Goal: Task Accomplishment & Management: Use online tool/utility

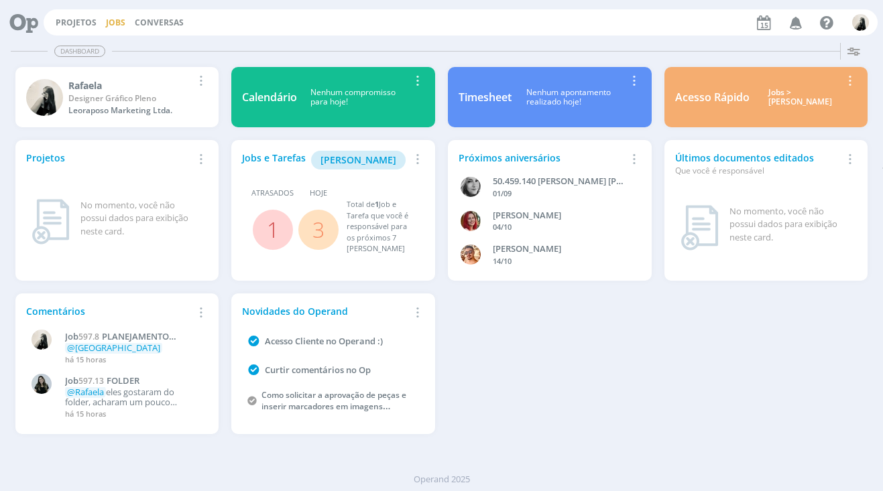
click at [114, 19] on link "Jobs" at bounding box center [115, 22] width 19 height 11
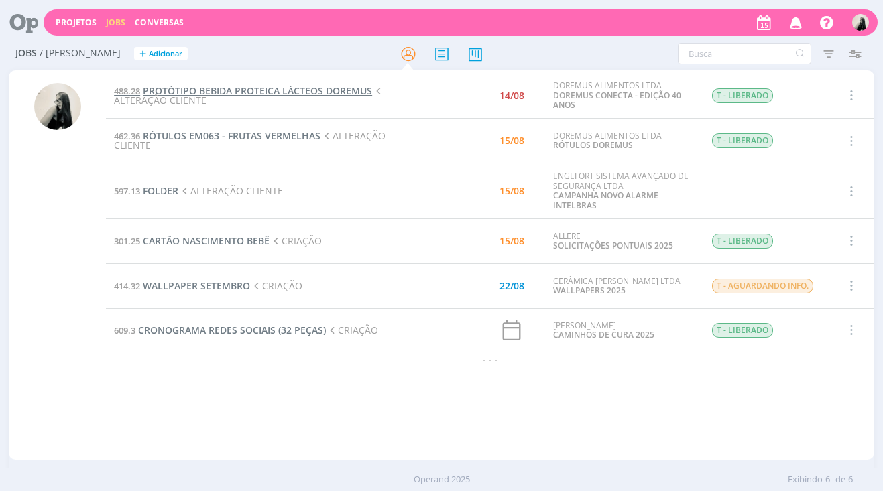
click at [213, 91] on span "PROTÓTIPO BEBIDA PROTEICA LÁCTEOS DOREMUS" at bounding box center [257, 90] width 229 height 13
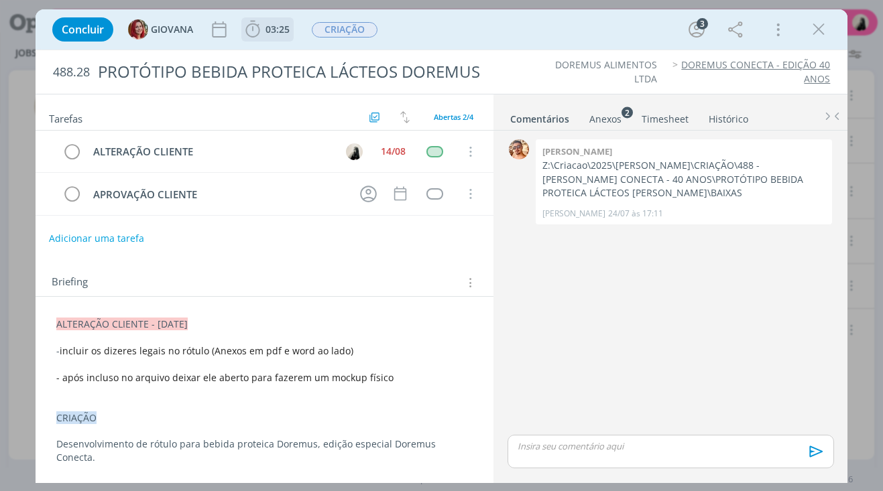
click at [273, 35] on span "03:25" at bounding box center [277, 29] width 24 height 13
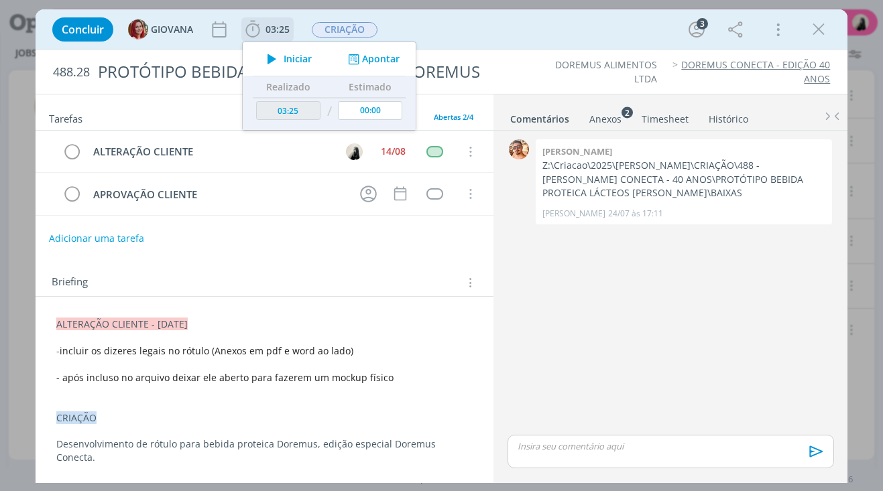
click at [275, 55] on icon "dialog" at bounding box center [271, 58] width 23 height 17
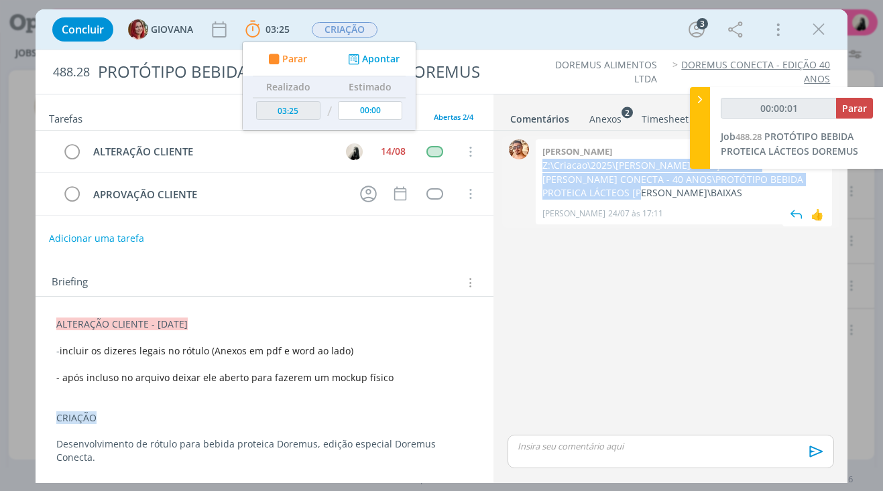
drag, startPoint x: 542, startPoint y: 165, endPoint x: 624, endPoint y: 198, distance: 88.1
click at [624, 198] on div "[PERSON_NAME] Z:\Criacao\2025\[PERSON_NAME]\CRIAÇÃO\488 - [PERSON_NAME] CONECTA…" at bounding box center [684, 181] width 296 height 85
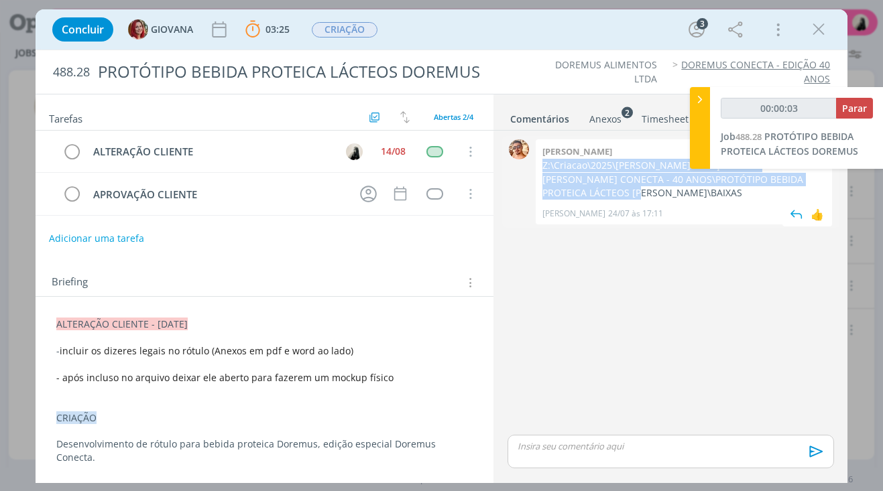
copy p "Z:\Criacao\2025\[PERSON_NAME]\CRIAÇÃO\488 - [PERSON_NAME] CONECTA - 40 ANOS\PRO…"
click at [612, 124] on div "Anexos 2" at bounding box center [605, 119] width 32 height 13
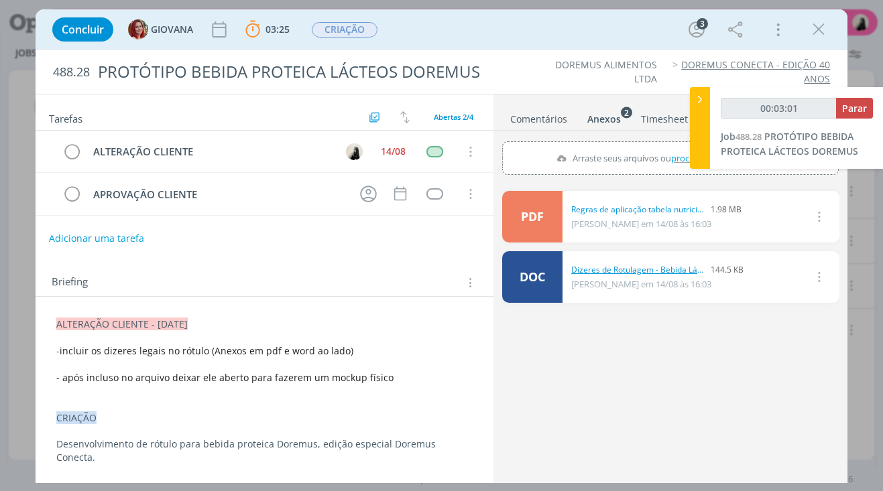
click at [623, 270] on link "Dizeres de Rotulagem - Bebida Láctea - Convenção 40 anos.doc" at bounding box center [638, 270] width 134 height 12
click at [817, 25] on icon "dialog" at bounding box center [819, 29] width 20 height 20
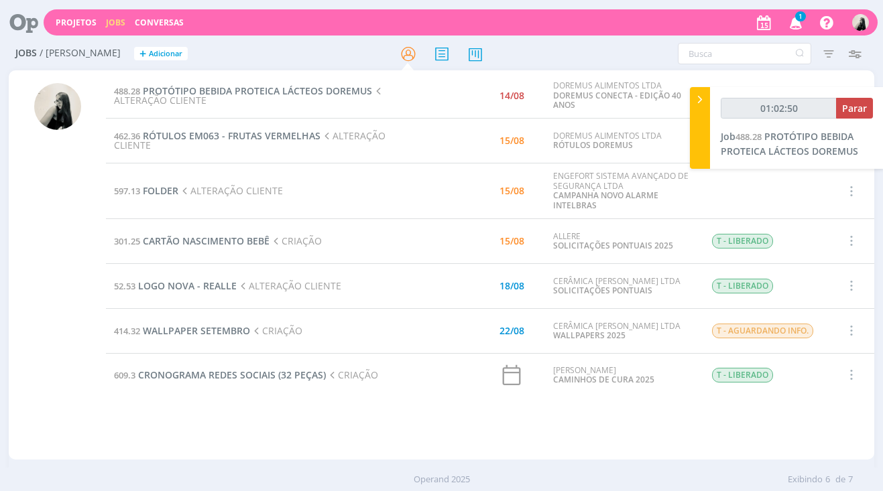
click at [742, 180] on td at bounding box center [762, 192] width 127 height 56
click at [252, 91] on span "PROTÓTIPO BEBIDA PROTEICA LÁCTEOS DOREMUS" at bounding box center [257, 90] width 229 height 13
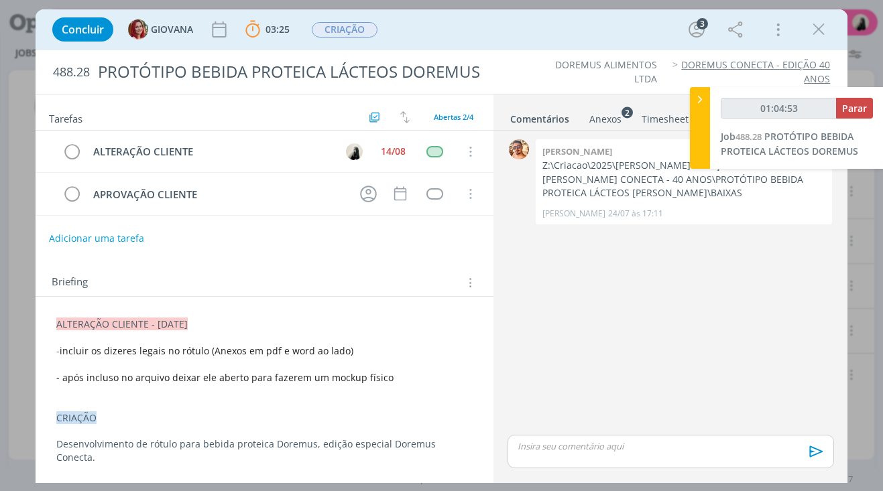
click at [635, 447] on p "dialog" at bounding box center [670, 446] width 304 height 12
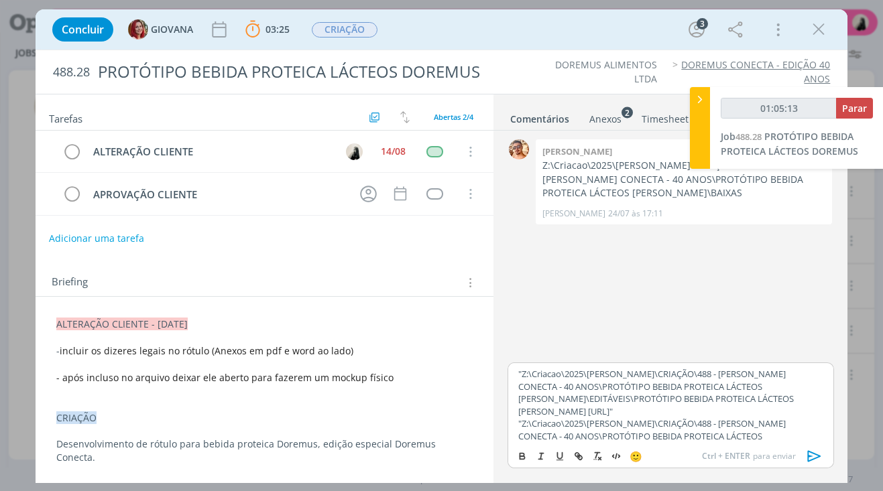
scroll to position [23, 0]
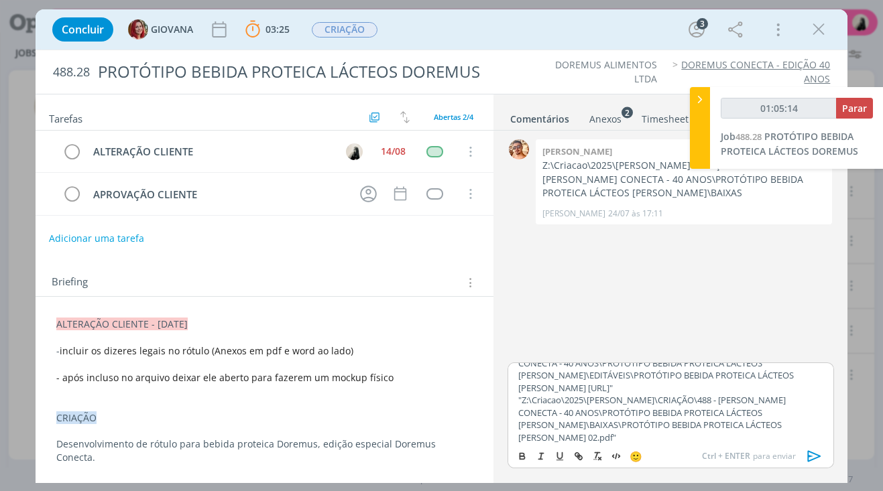
click at [567, 389] on p ""Z:\Criacao\2025\[PERSON_NAME]\CRIAÇÃO\488 - [PERSON_NAME] CONECTA - 40 ANOS\PR…" at bounding box center [670, 370] width 304 height 50
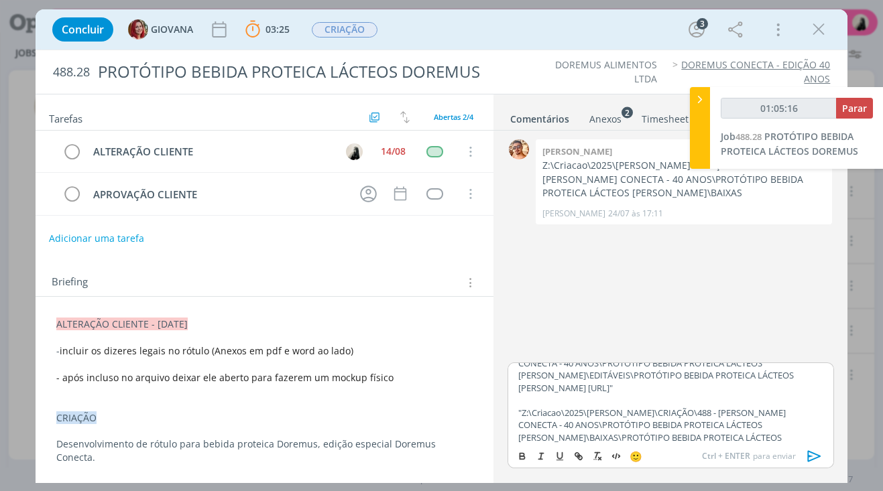
click at [567, 389] on p ""Z:\Criacao\2025\[PERSON_NAME]\CRIAÇÃO\488 - [PERSON_NAME] CONECTA - 40 ANOS\PR…" at bounding box center [670, 370] width 304 height 50
type input "01:05:17"
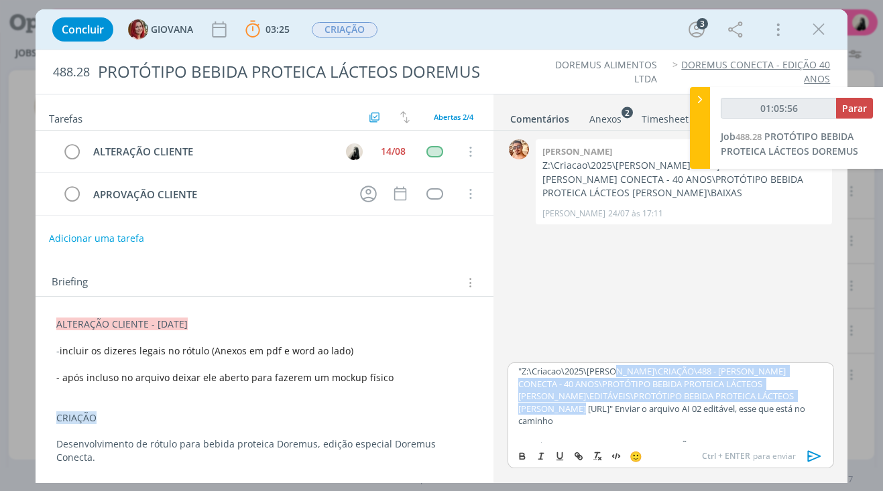
scroll to position [0, 0]
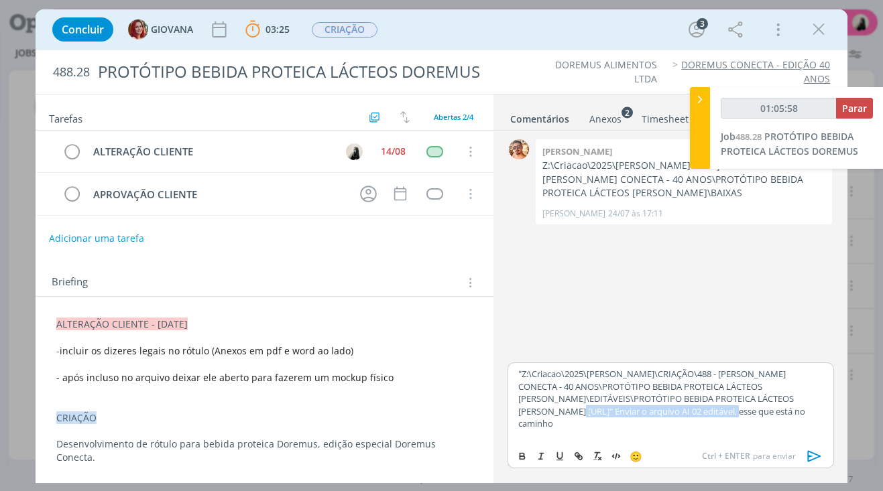
drag, startPoint x: 609, startPoint y: 374, endPoint x: 778, endPoint y: 417, distance: 174.3
click at [778, 417] on p ""Z:\Criacao\2025\[PERSON_NAME]\CRIAÇÃO\488 - [PERSON_NAME] CONECTA - 40 ANOS\PR…" at bounding box center [670, 399] width 304 height 62
click at [524, 455] on icon "dialog" at bounding box center [522, 455] width 4 height 3
click at [581, 412] on p ""Z:\Criacao\2025\[PERSON_NAME]\CRIAÇÃO\488 - [PERSON_NAME] CONECTA - 40 ANOS\PR…" at bounding box center [670, 399] width 304 height 62
click at [817, 456] on icon "dialog" at bounding box center [813, 456] width 13 height 11
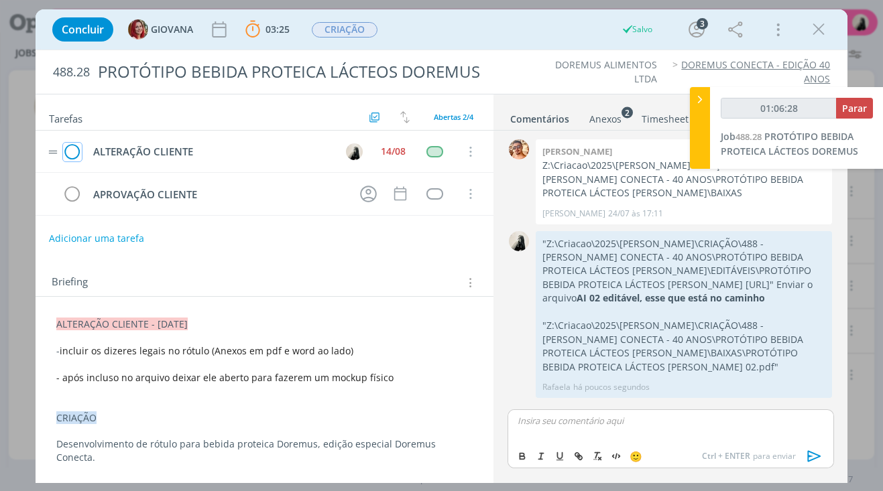
click at [76, 156] on icon "dialog" at bounding box center [72, 152] width 19 height 20
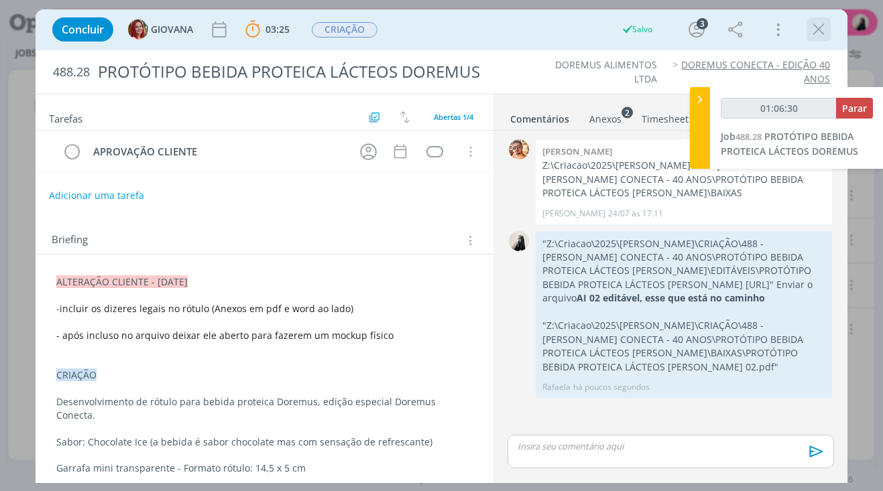
click at [825, 37] on icon "dialog" at bounding box center [819, 29] width 20 height 20
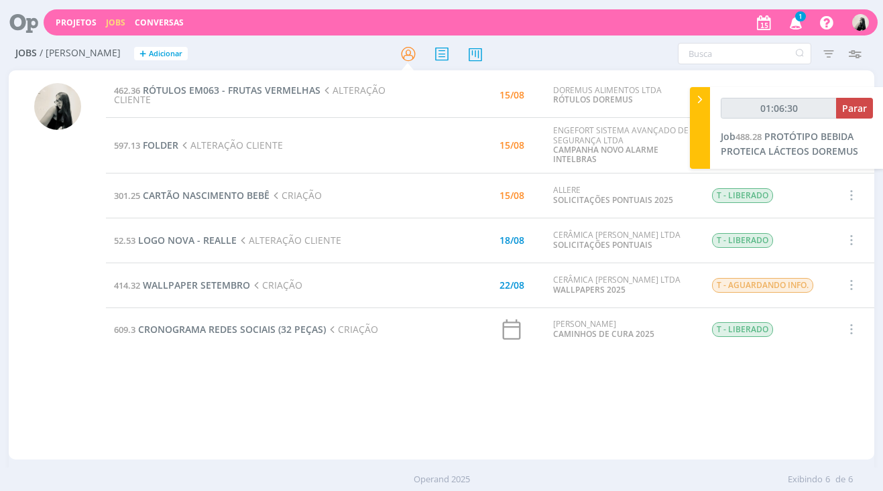
type input "01:06:31"
click at [862, 111] on span "Parar" at bounding box center [854, 108] width 25 height 13
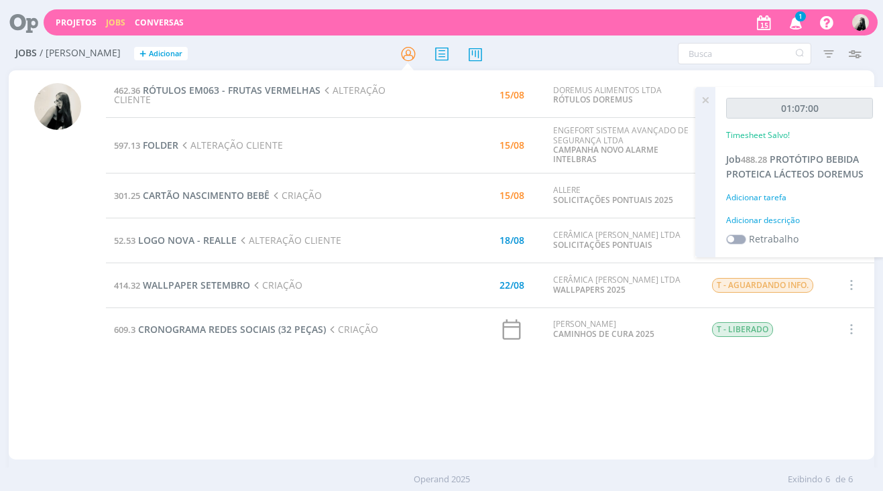
click at [794, 17] on icon "button" at bounding box center [795, 22] width 23 height 23
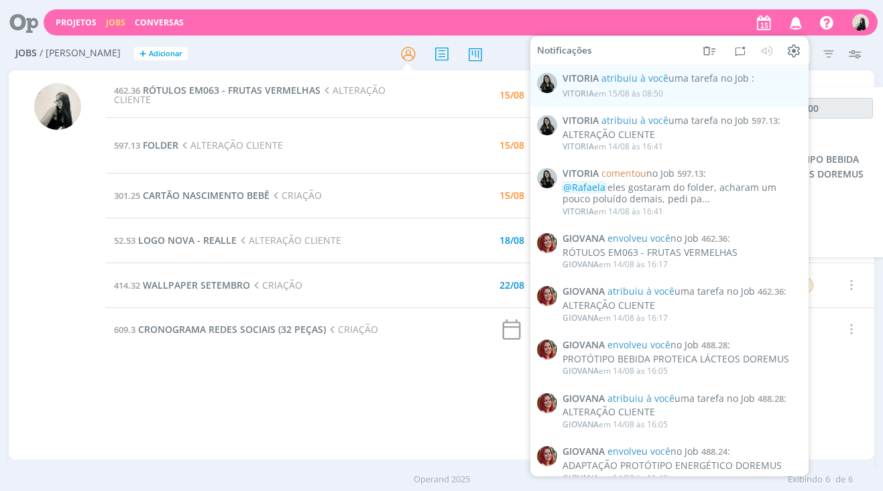
click at [794, 17] on icon "button" at bounding box center [795, 22] width 23 height 23
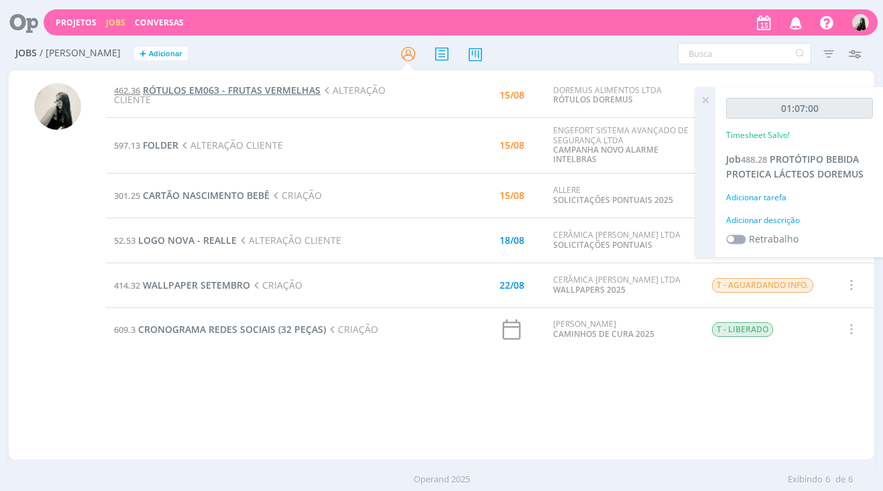
click at [261, 94] on span "RÓTULOS EM063 - FRUTAS VERMELHAS" at bounding box center [232, 90] width 178 height 13
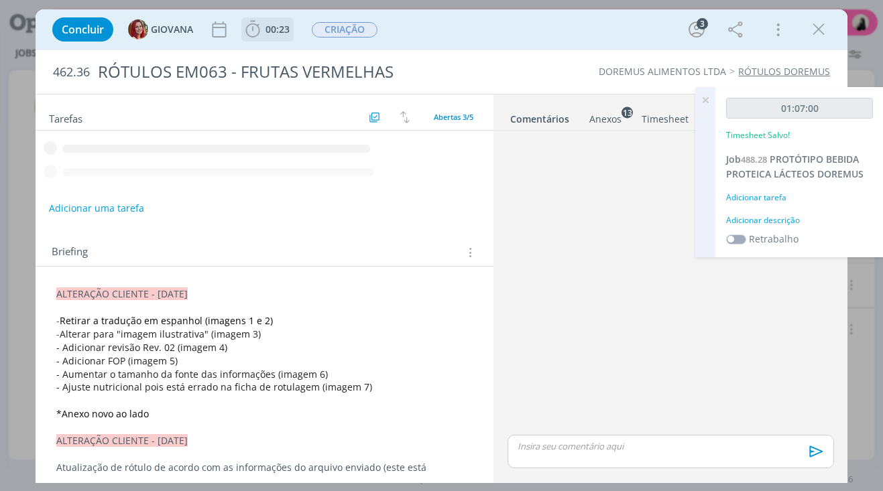
click at [259, 32] on icon "dialog" at bounding box center [252, 29] width 14 height 17
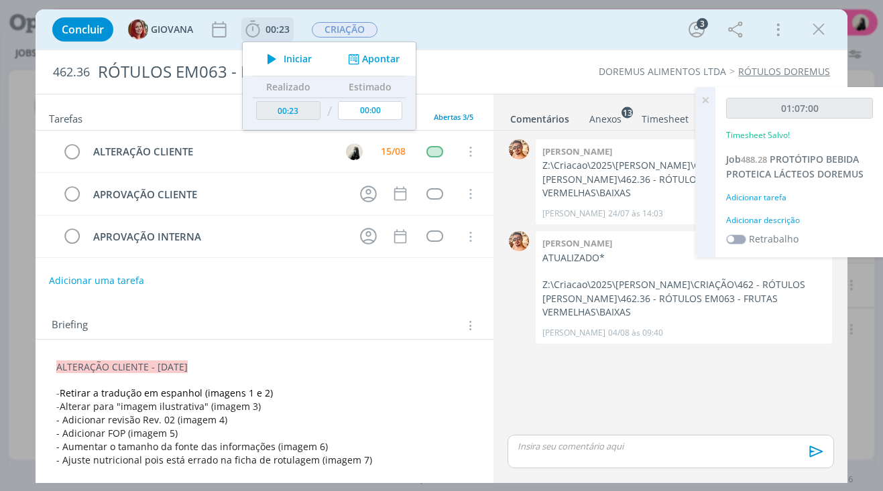
click at [274, 55] on icon "dialog" at bounding box center [271, 58] width 23 height 17
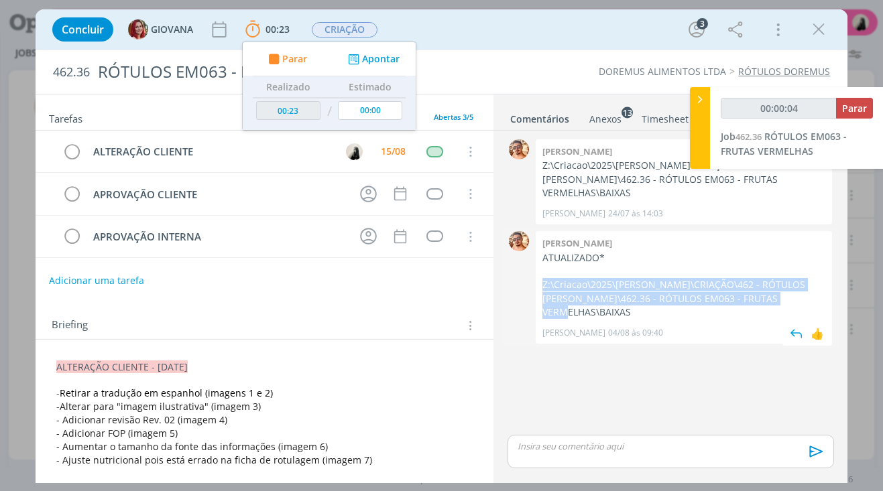
drag, startPoint x: 541, startPoint y: 286, endPoint x: 647, endPoint y: 319, distance: 110.9
click at [647, 319] on div "[PERSON_NAME] ATUALIZADO* Z:\Criacao\2025\[PERSON_NAME]\CRIAÇÃO\462 - RÓTULOS […" at bounding box center [684, 287] width 296 height 113
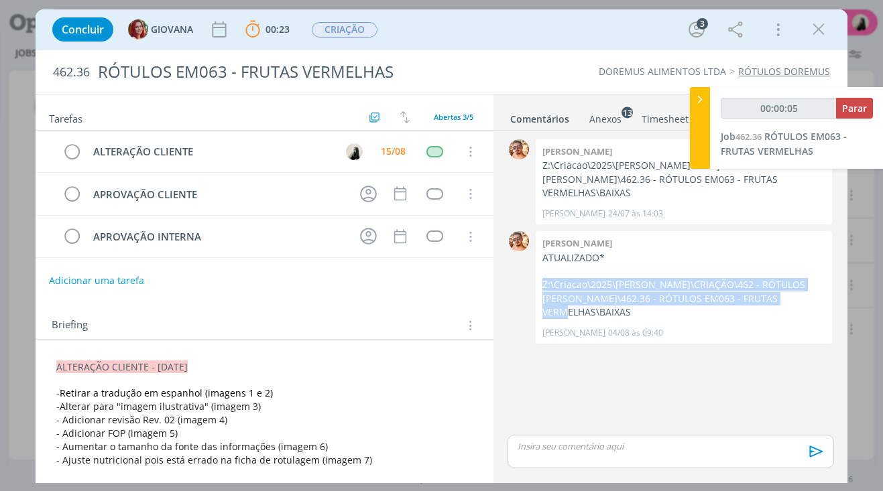
copy p "Z:\Criacao\2025\[PERSON_NAME]\CRIAÇÃO\462 - RÓTULOS [PERSON_NAME]\462.36 - RÓTU…"
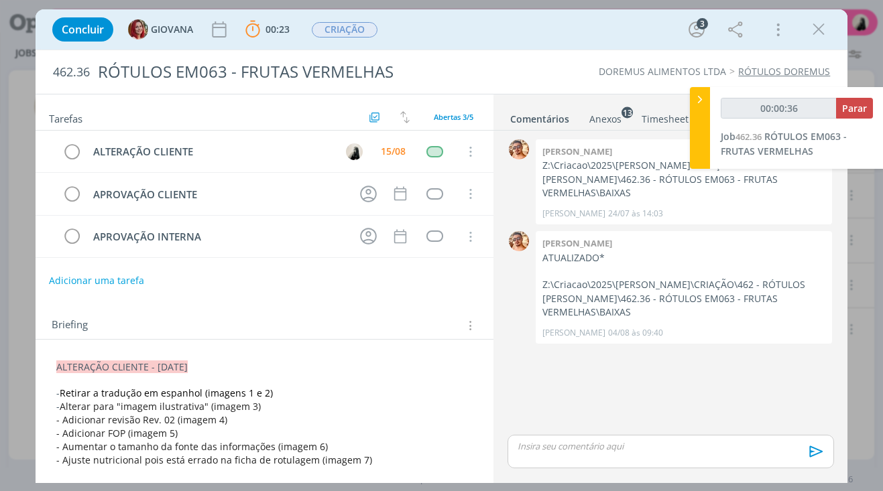
click at [217, 450] on span "- Aumentar o tamanho da fonte das informações (imagem 6)" at bounding box center [192, 446] width 272 height 13
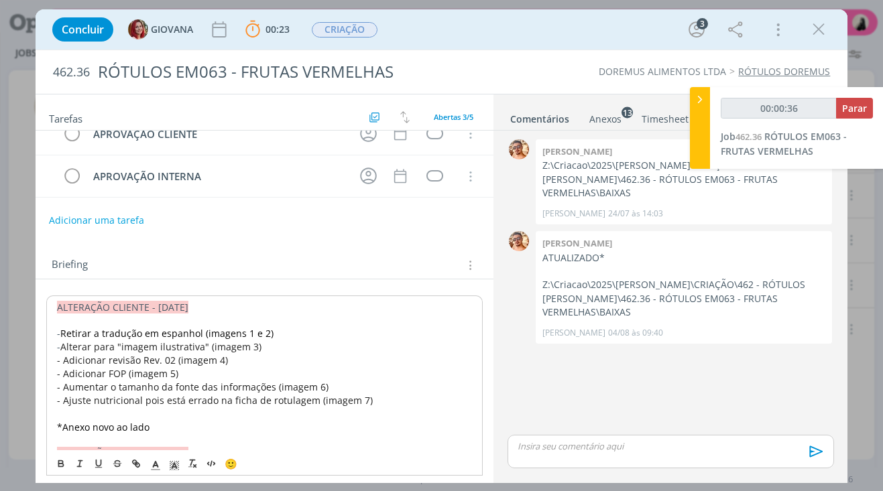
scroll to position [134, 0]
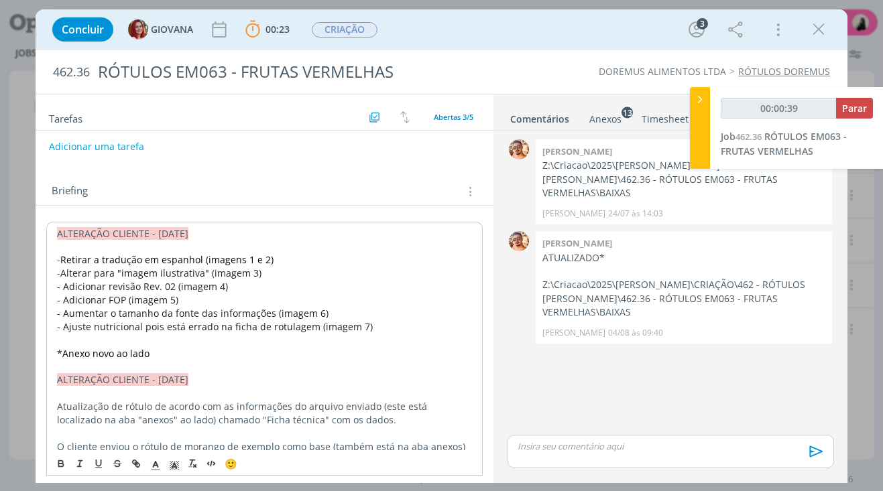
click at [616, 115] on div "Anexos 13" at bounding box center [605, 119] width 32 height 13
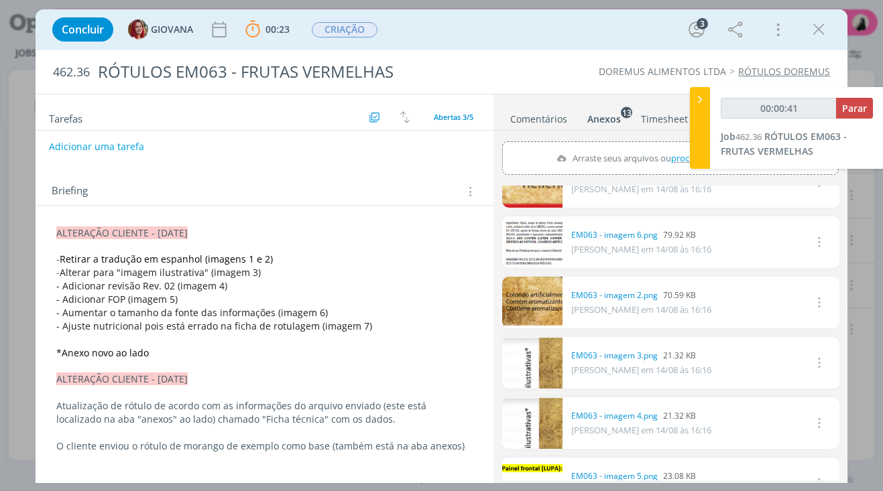
scroll to position [0, 0]
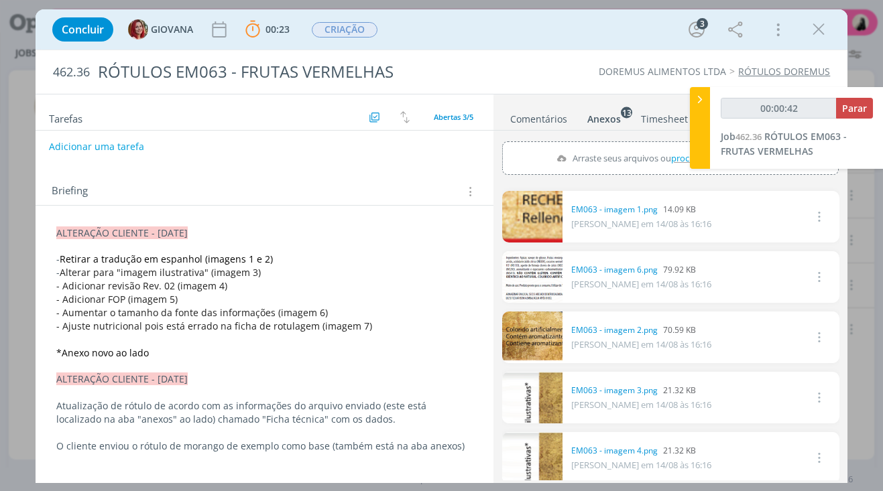
click at [548, 209] on link "dialog" at bounding box center [532, 217] width 60 height 52
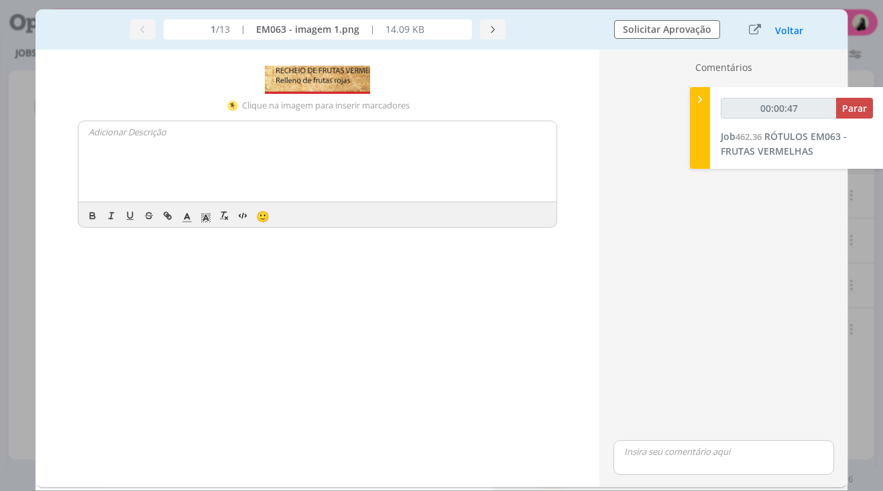
click at [794, 36] on button "Voltar" at bounding box center [788, 30] width 29 height 11
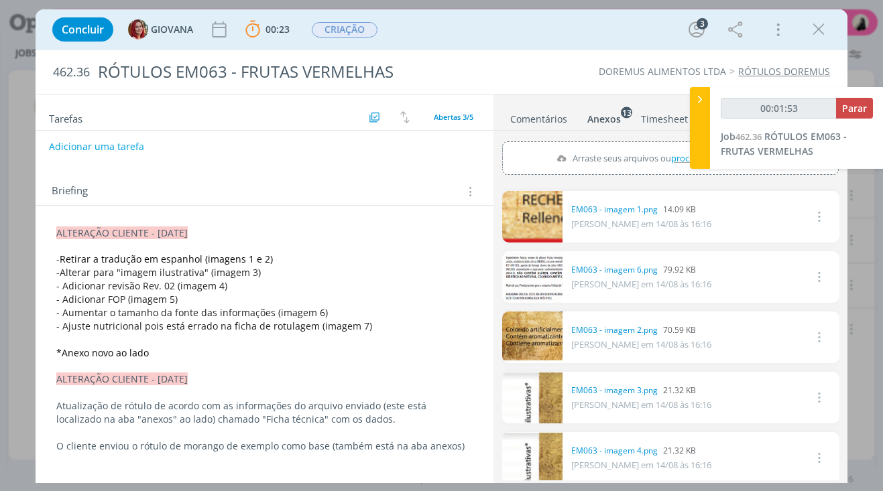
click at [536, 332] on link "dialog" at bounding box center [532, 338] width 60 height 52
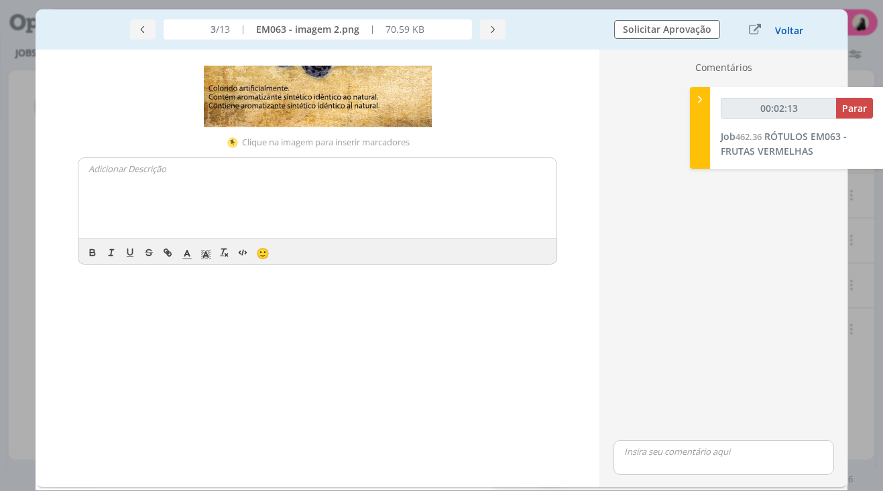
click at [788, 30] on button "Voltar" at bounding box center [788, 30] width 29 height 11
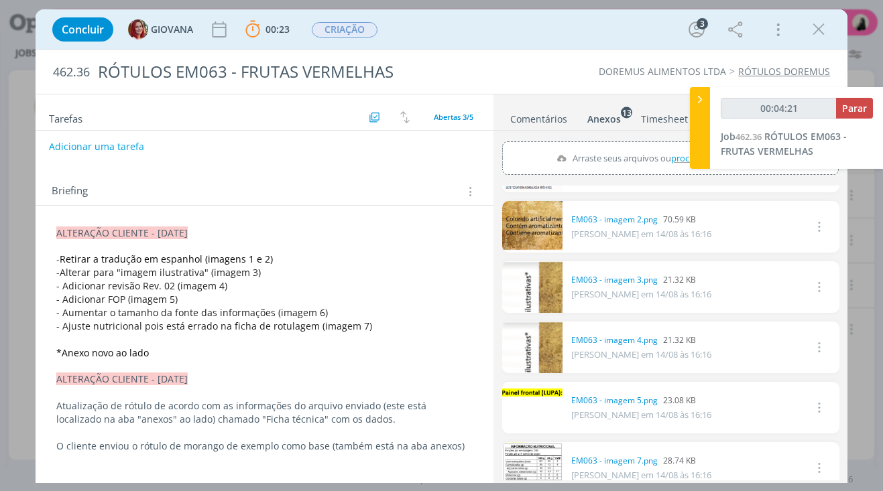
scroll to position [134, 0]
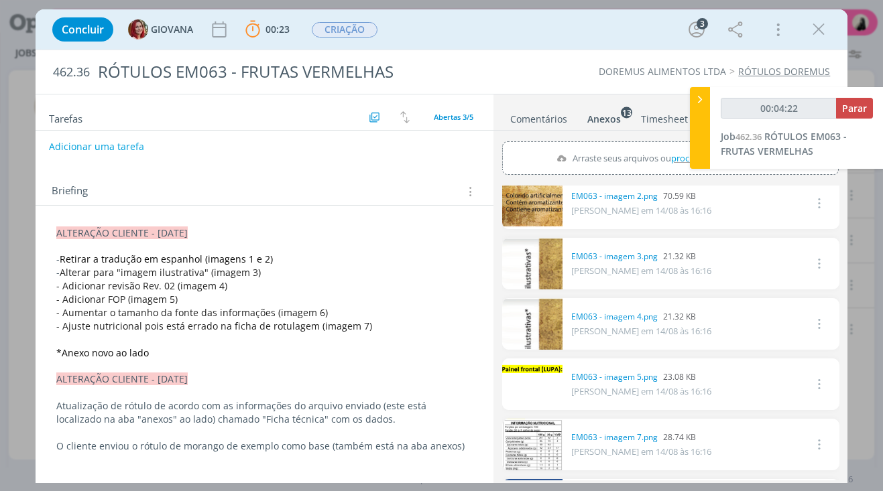
click at [551, 275] on link "dialog" at bounding box center [532, 264] width 60 height 52
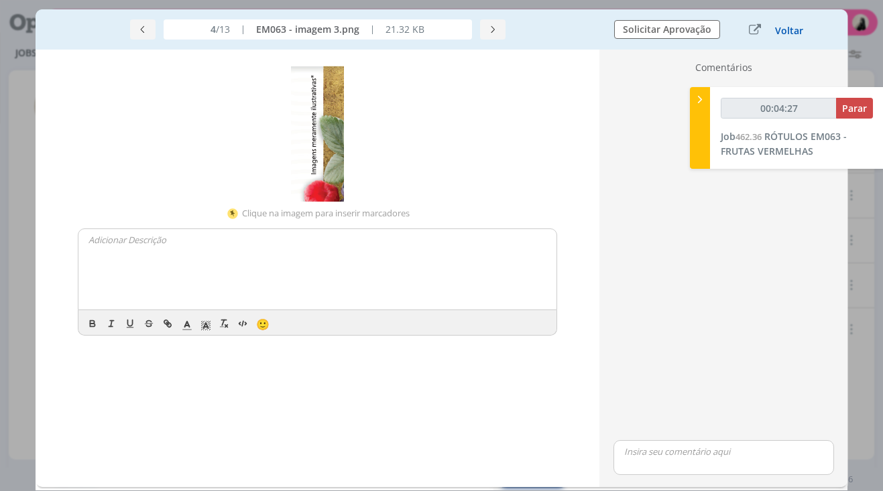
click at [793, 31] on button "Voltar" at bounding box center [788, 30] width 29 height 11
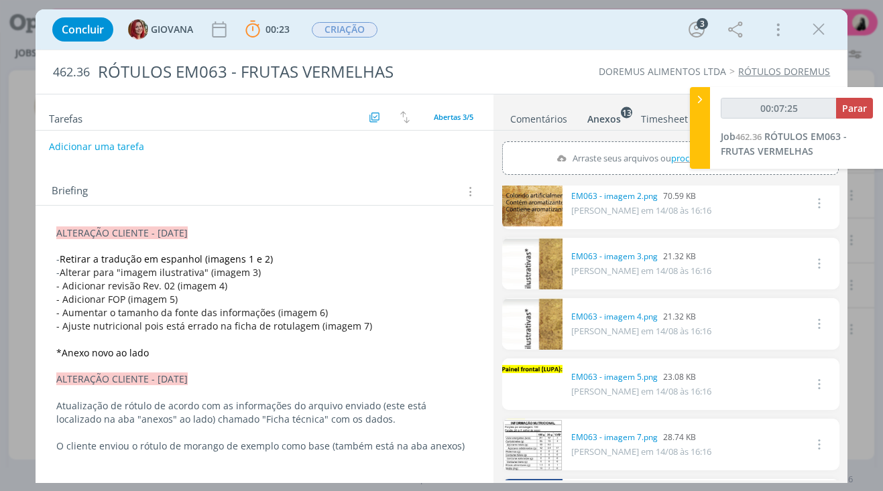
click at [536, 326] on link "dialog" at bounding box center [532, 324] width 60 height 52
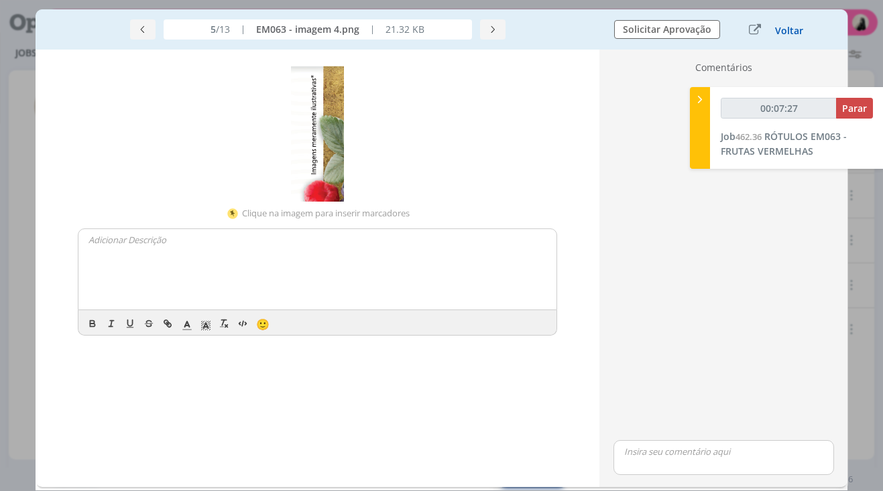
click at [784, 28] on button "Voltar" at bounding box center [788, 30] width 29 height 11
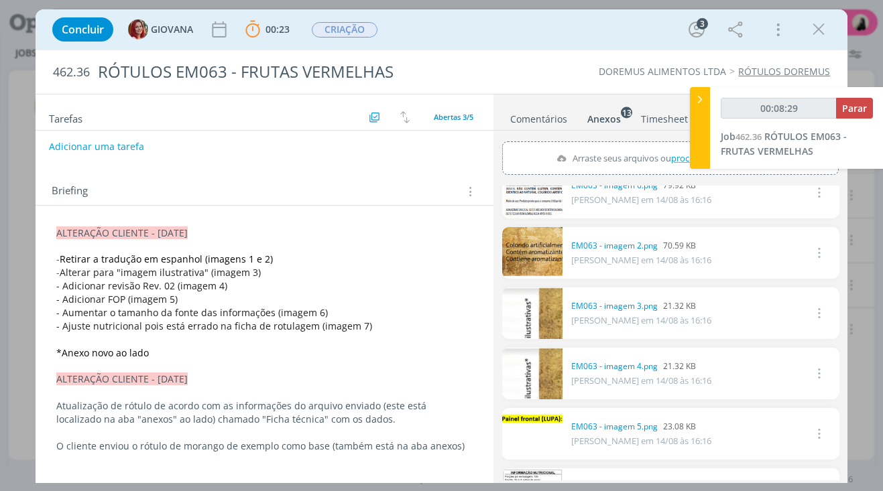
scroll to position [67, 0]
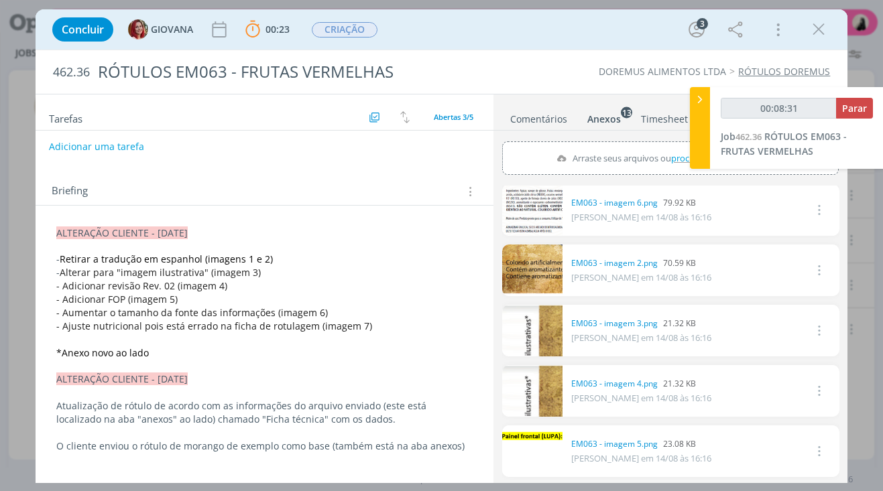
click at [537, 440] on link "dialog" at bounding box center [532, 452] width 60 height 52
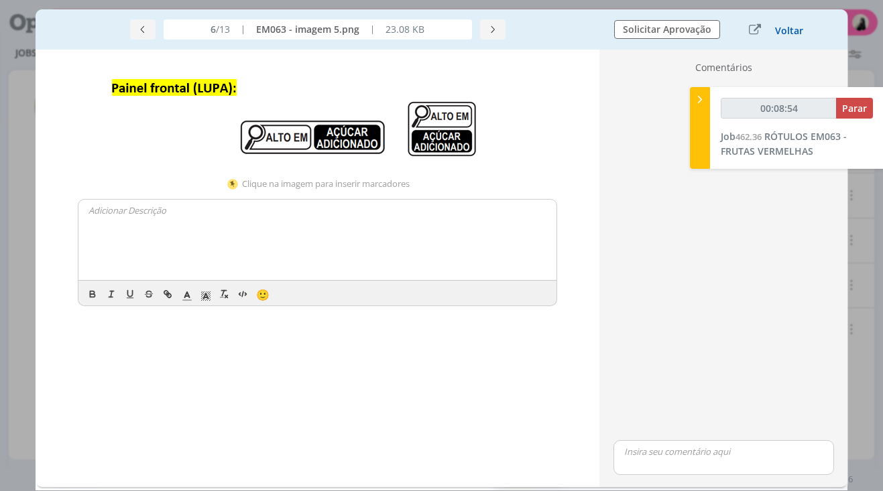
click at [791, 34] on button "Voltar" at bounding box center [788, 30] width 29 height 11
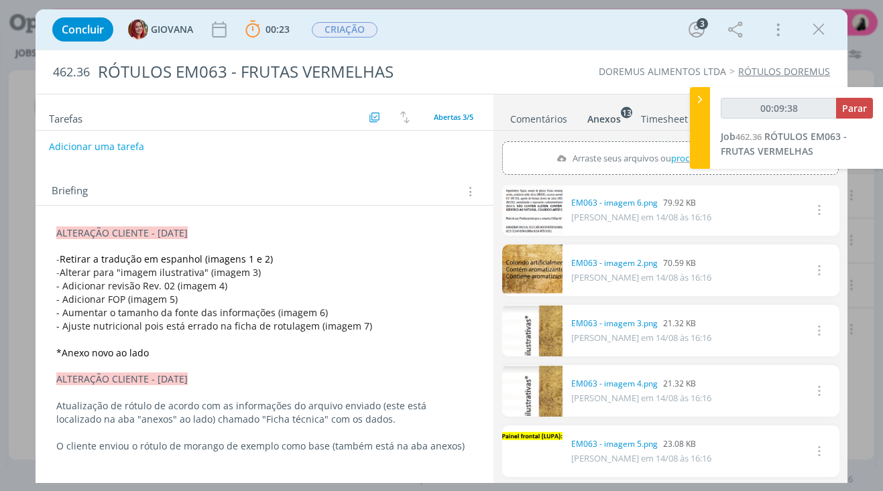
scroll to position [134, 0]
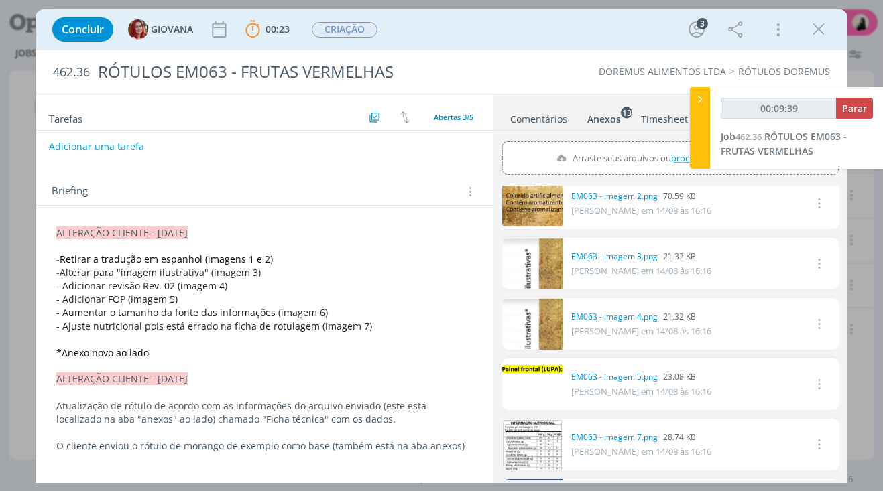
click at [536, 377] on link "dialog" at bounding box center [532, 385] width 60 height 52
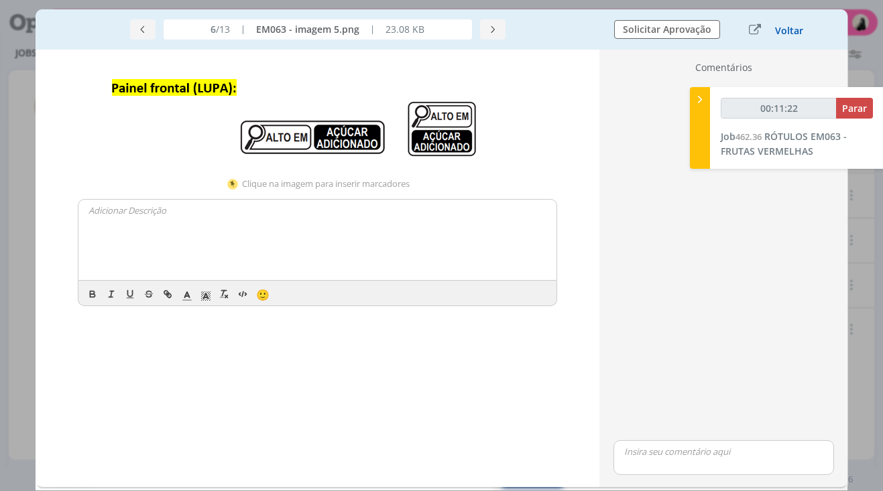
click at [796, 34] on button "Voltar" at bounding box center [788, 30] width 29 height 11
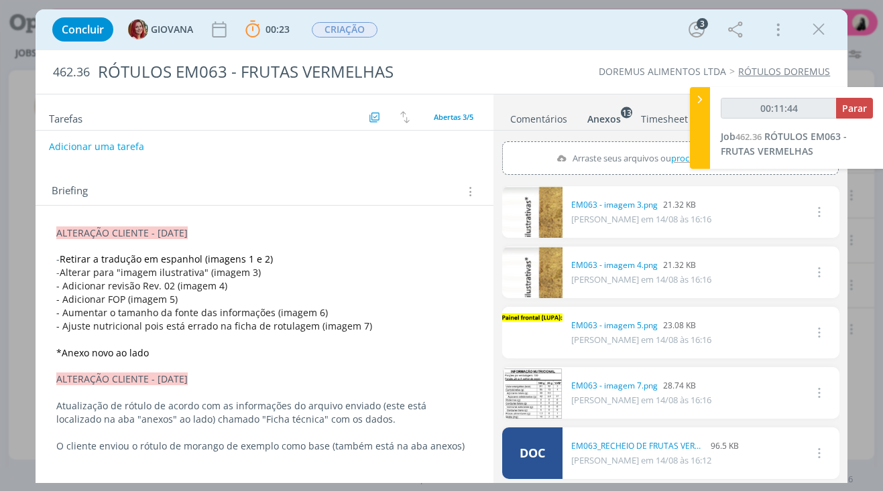
scroll to position [67, 0]
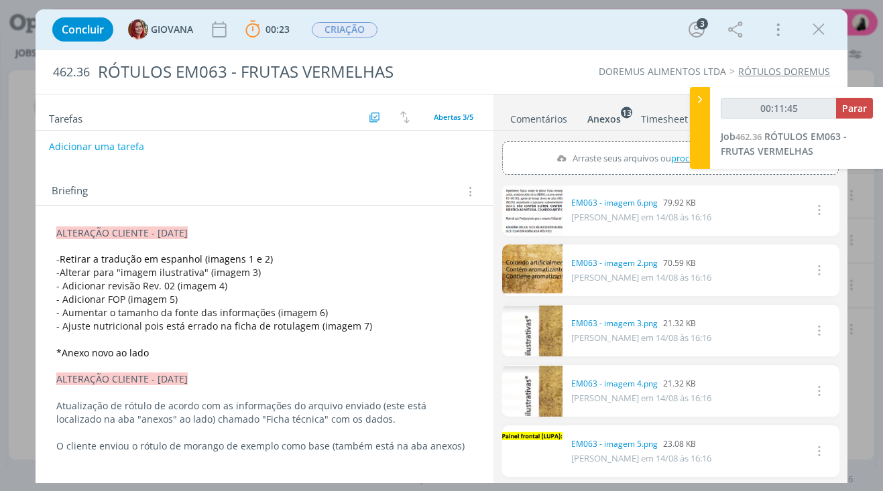
click at [552, 225] on link "dialog" at bounding box center [532, 210] width 60 height 52
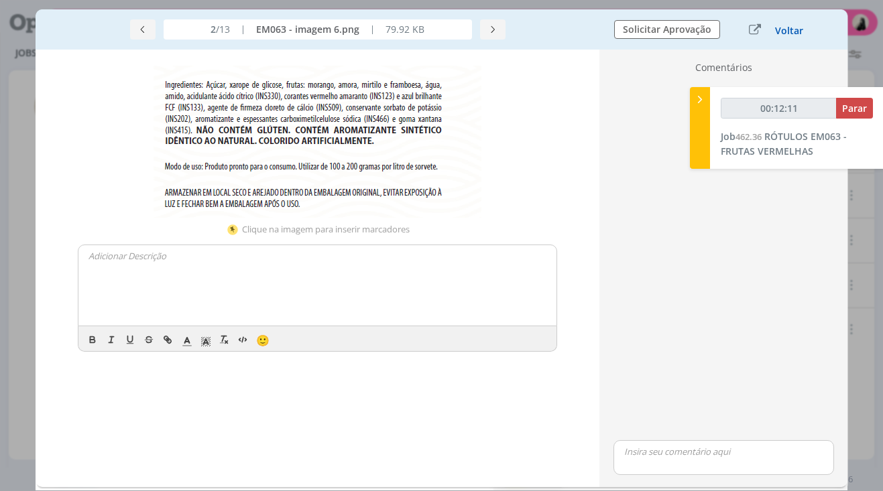
click at [788, 31] on button "Voltar" at bounding box center [788, 30] width 29 height 11
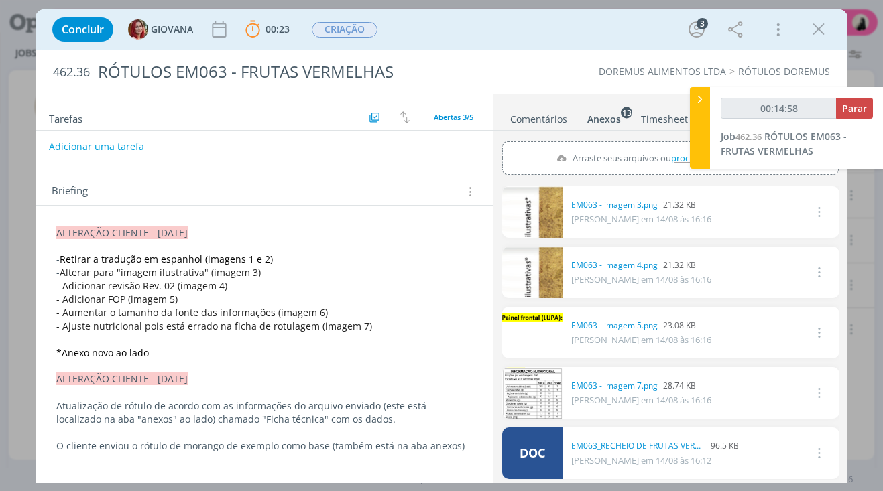
scroll to position [201, 0]
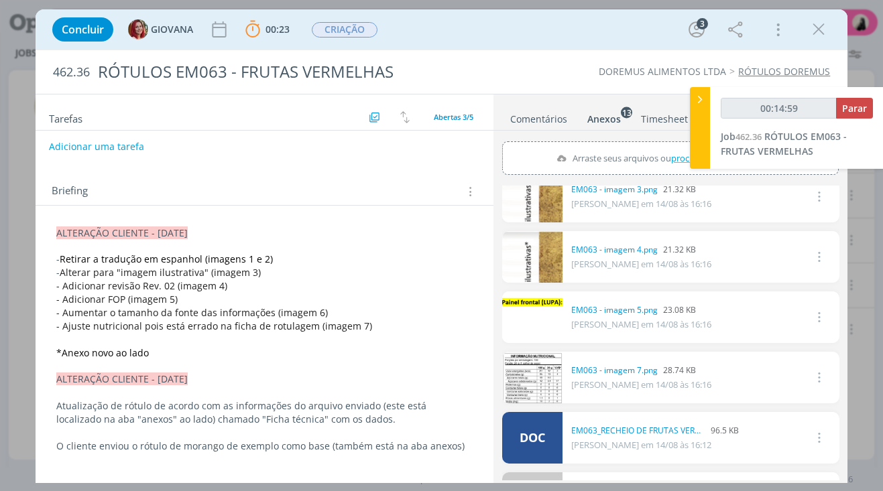
click at [550, 381] on link "dialog" at bounding box center [532, 378] width 60 height 52
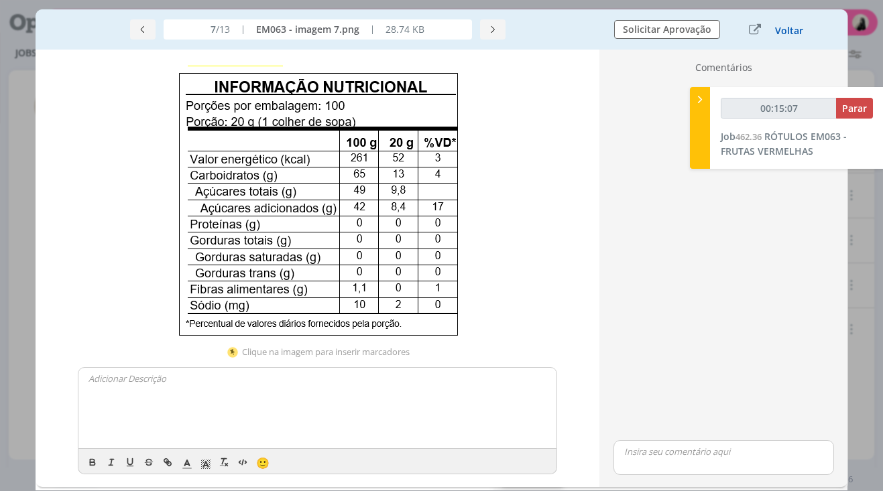
click at [788, 29] on button "Voltar" at bounding box center [788, 30] width 29 height 11
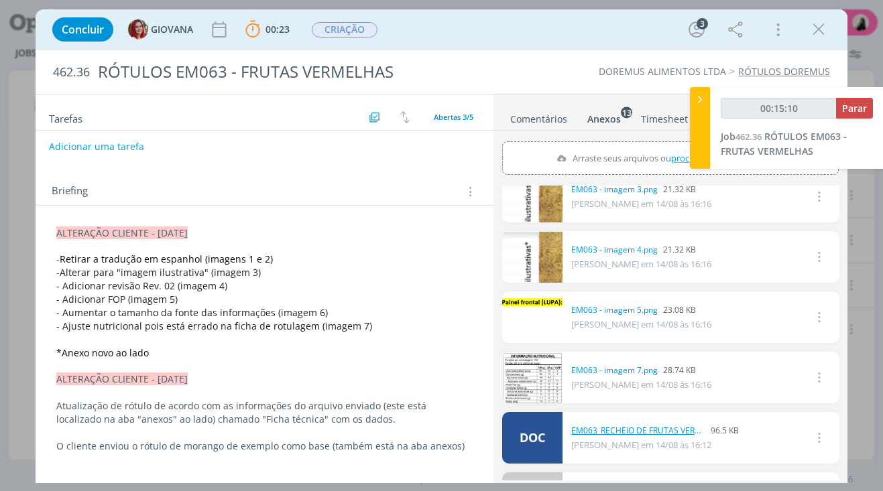
click at [672, 426] on link "EM063_RECHEIO DE FRUTAS VERMELHAS.doc" at bounding box center [638, 431] width 134 height 12
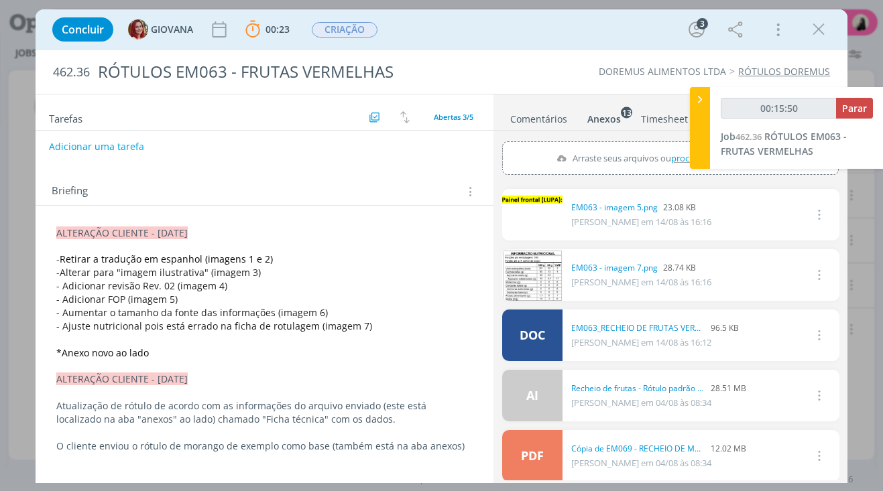
scroll to position [335, 0]
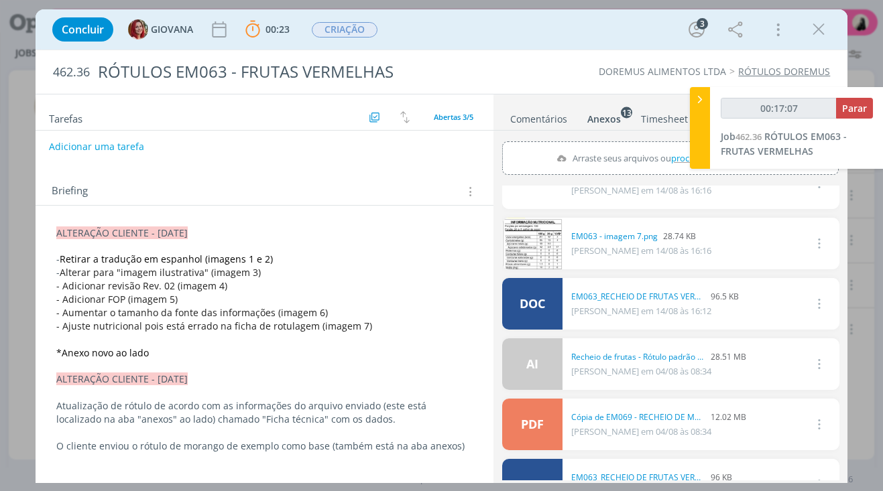
click at [558, 252] on link "dialog" at bounding box center [532, 244] width 60 height 52
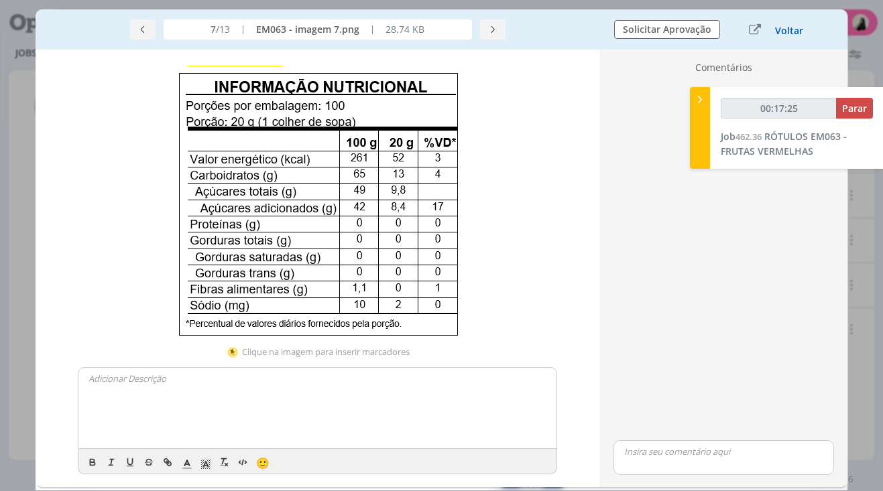
click at [793, 36] on button "Voltar" at bounding box center [788, 30] width 29 height 11
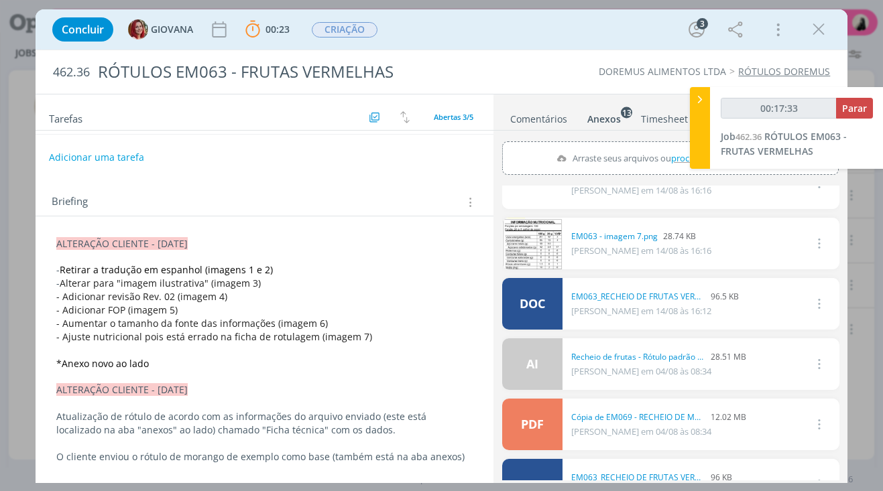
scroll to position [134, 0]
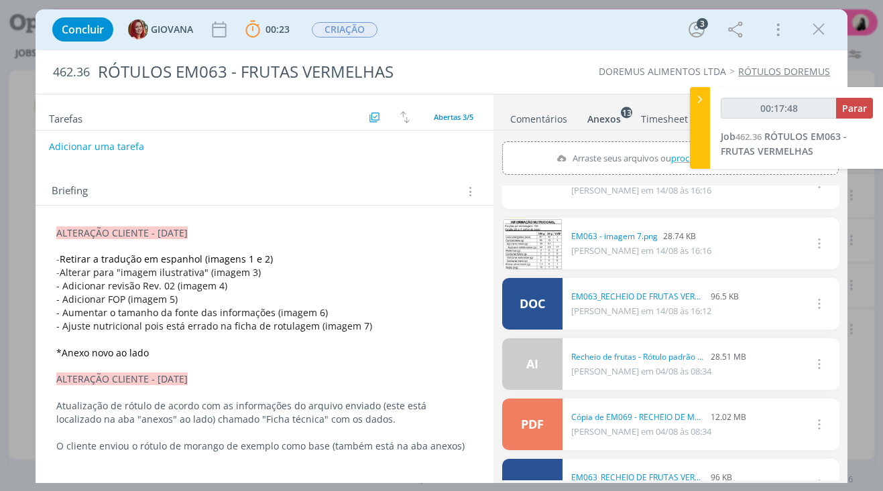
click at [545, 117] on link "Comentários" at bounding box center [539, 116] width 58 height 19
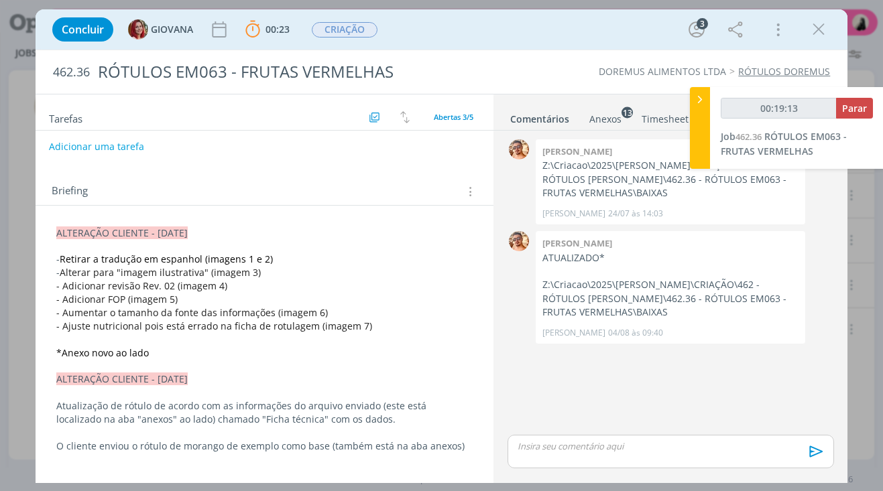
click at [649, 444] on p "dialog" at bounding box center [670, 446] width 304 height 12
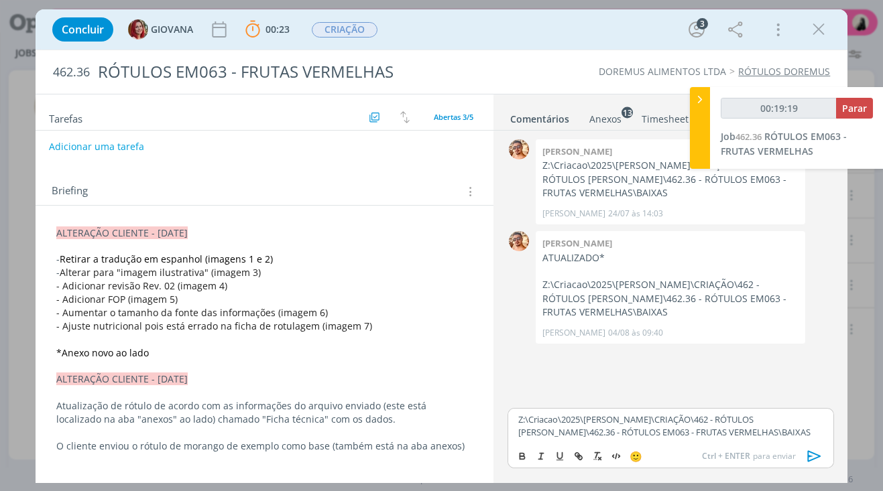
click at [815, 464] on icon "dialog" at bounding box center [815, 457] width 20 height 20
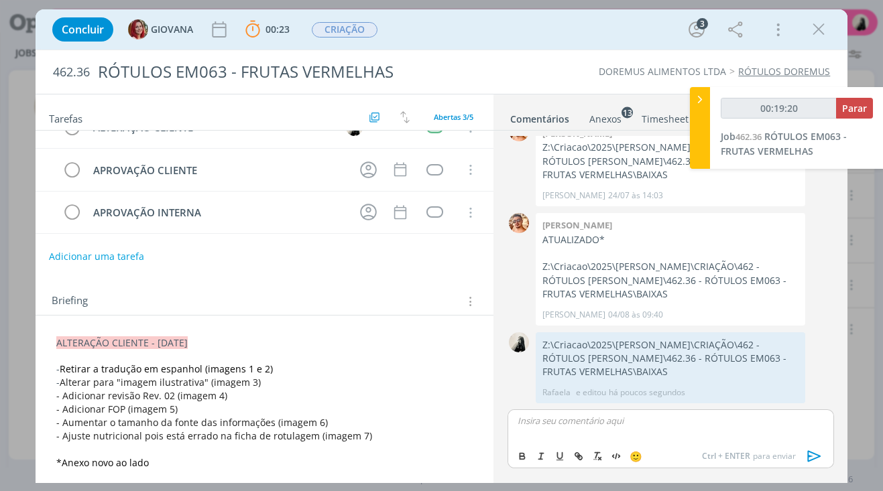
scroll to position [0, 0]
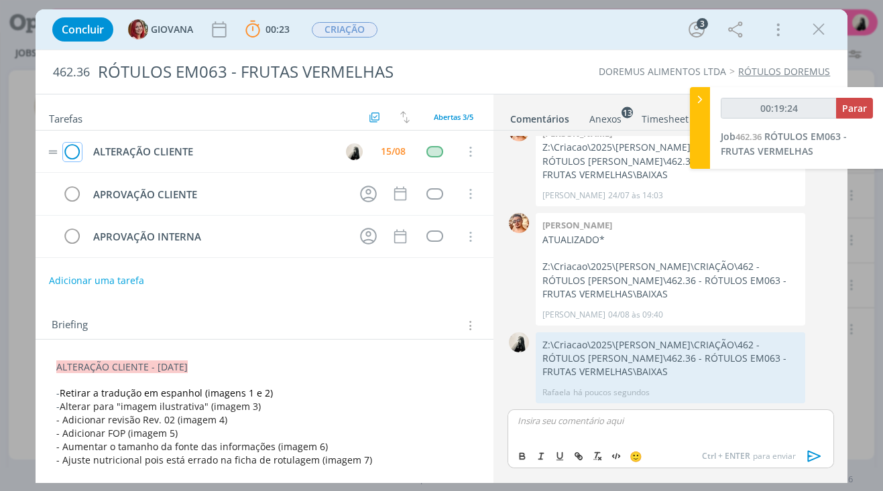
click at [78, 152] on icon "dialog" at bounding box center [72, 152] width 19 height 20
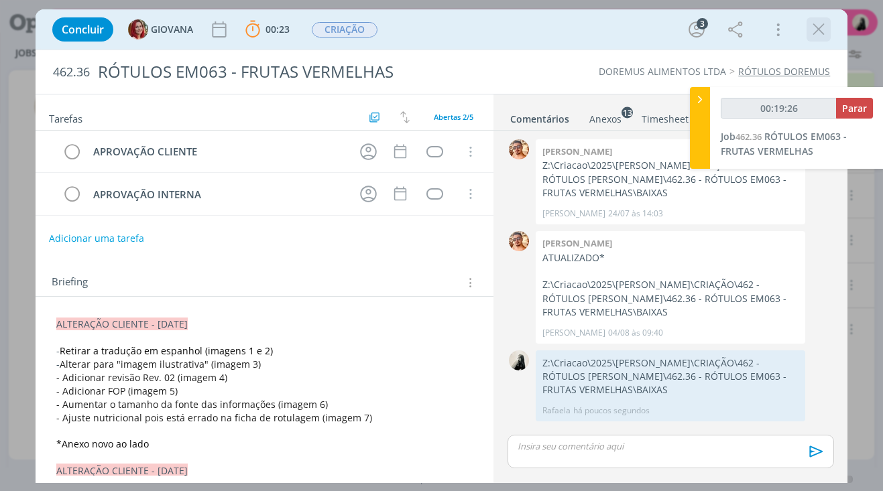
click at [815, 31] on icon "dialog" at bounding box center [819, 29] width 20 height 20
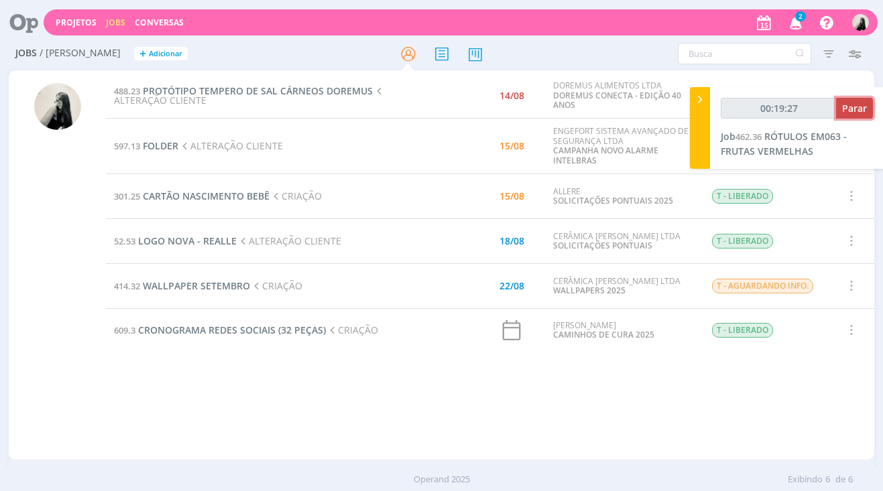
click at [855, 107] on span "Parar" at bounding box center [854, 108] width 25 height 13
type input "00:20:00"
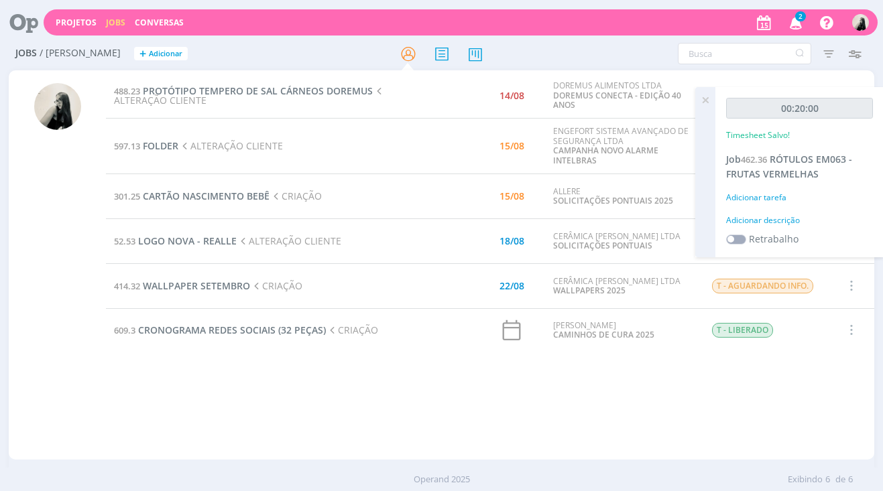
click at [801, 20] on span "2" at bounding box center [800, 16] width 11 height 10
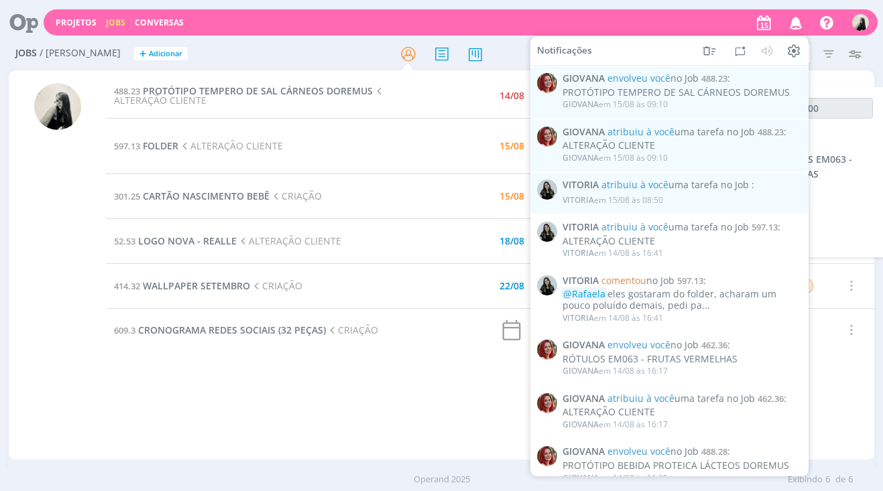
click at [801, 20] on icon "button" at bounding box center [795, 22] width 23 height 23
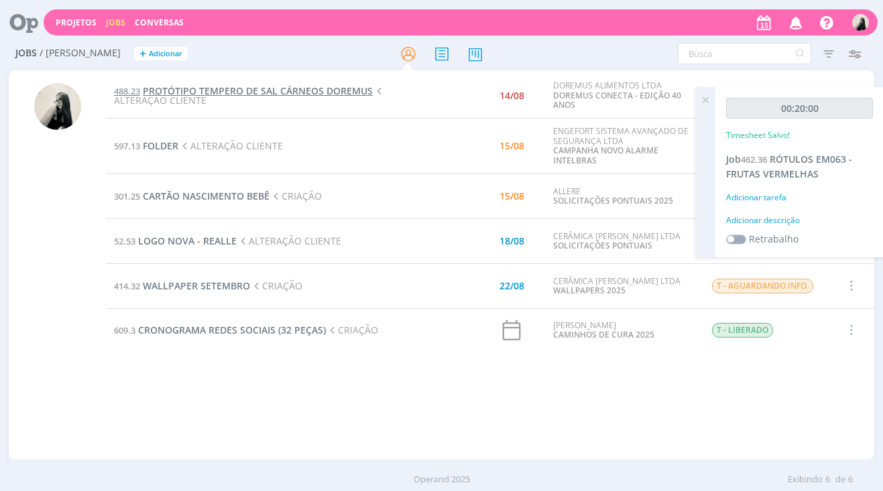
click at [288, 93] on span "PROTÓTIPO TEMPERO DE SAL CÁRNEOS DOREMUS" at bounding box center [258, 90] width 230 height 13
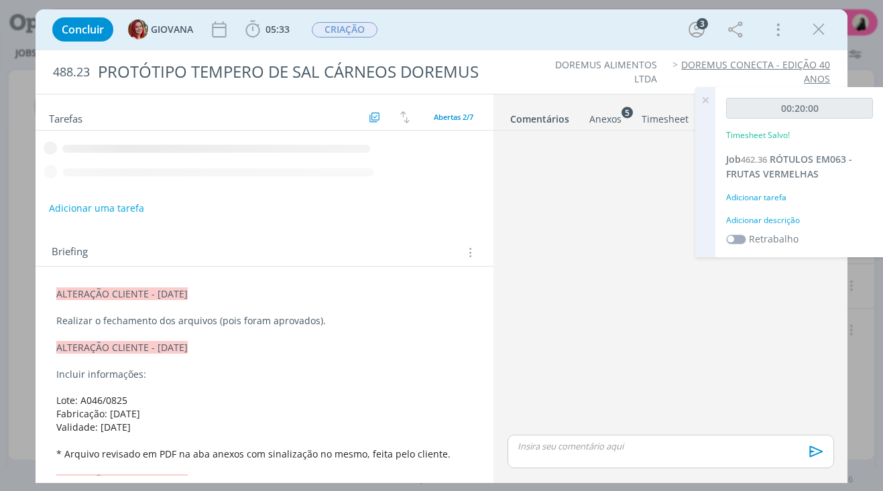
scroll to position [160, 0]
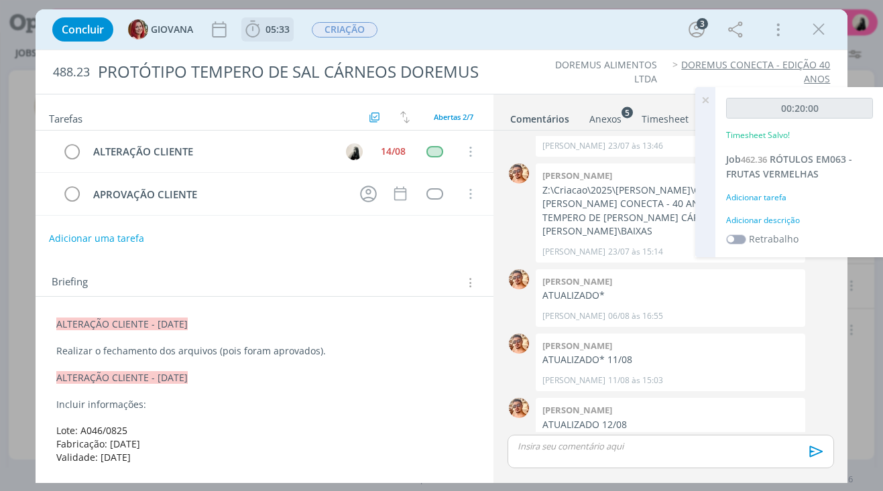
click at [260, 26] on icon "dialog" at bounding box center [253, 29] width 20 height 20
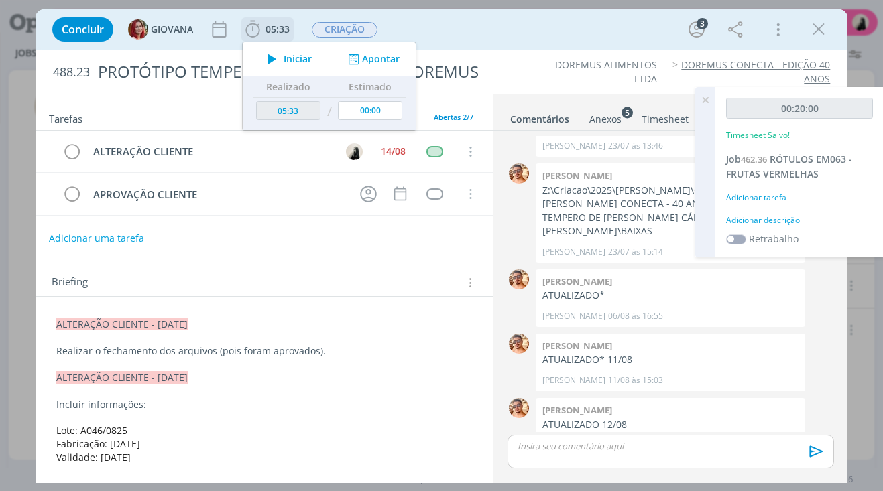
click at [273, 56] on icon "dialog" at bounding box center [271, 58] width 23 height 17
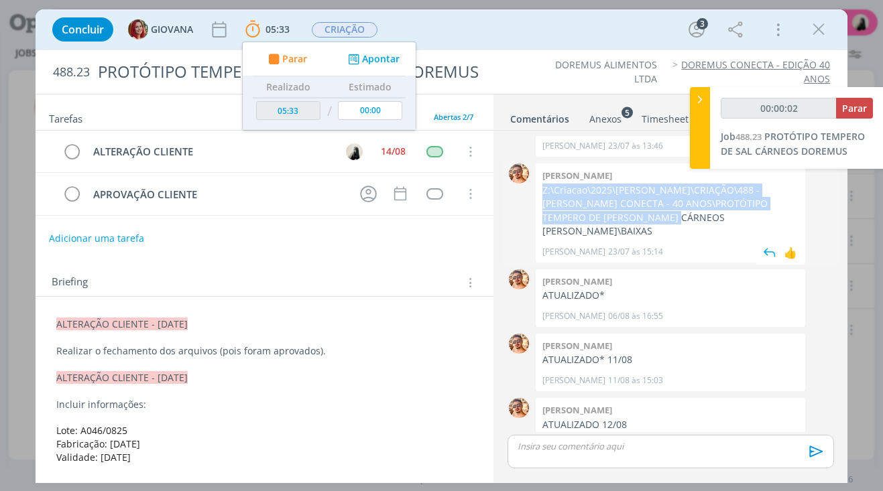
drag, startPoint x: 540, startPoint y: 164, endPoint x: 651, endPoint y: 195, distance: 115.5
click at [651, 195] on div "[PERSON_NAME] Z:\Criacao\2025\[PERSON_NAME]\CRIAÇÃO\488 - [PERSON_NAME] CONECTA…" at bounding box center [671, 213] width 270 height 99
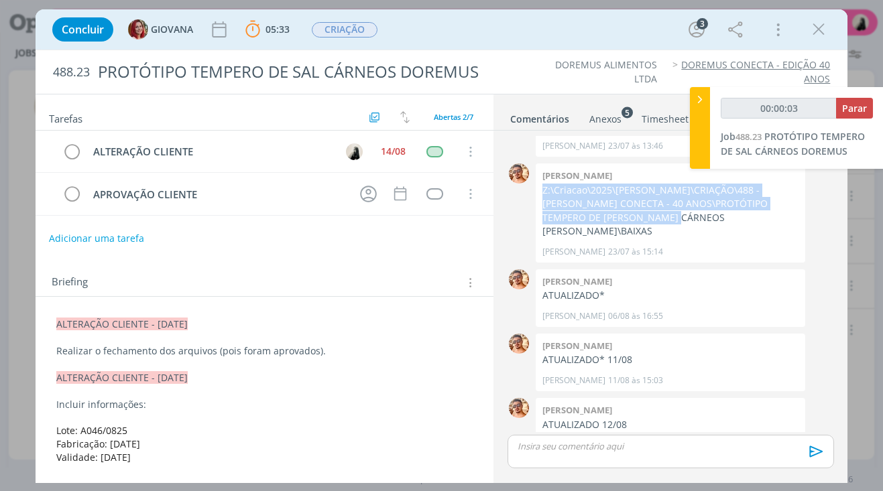
copy p "Z:\Criacao\2025\[PERSON_NAME]\CRIAÇÃO\488 - [PERSON_NAME] CONECTA - 40 ANOS\PRO…"
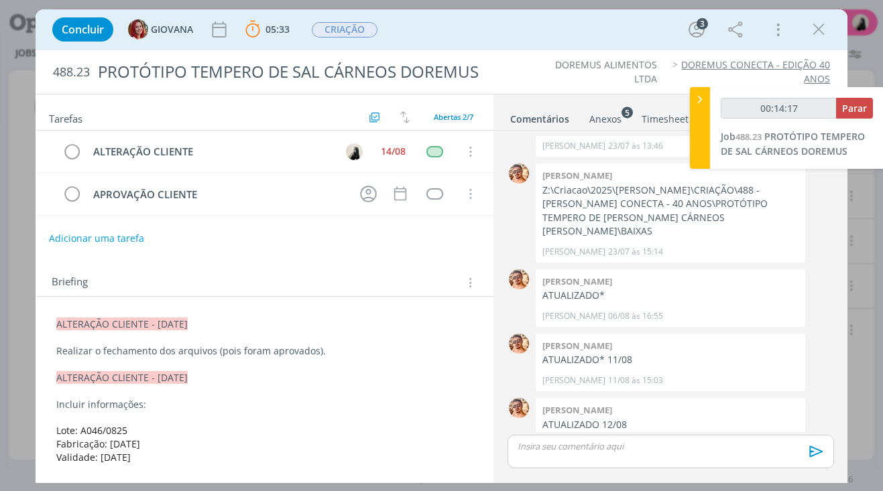
click at [567, 455] on div "dialog" at bounding box center [671, 452] width 326 height 34
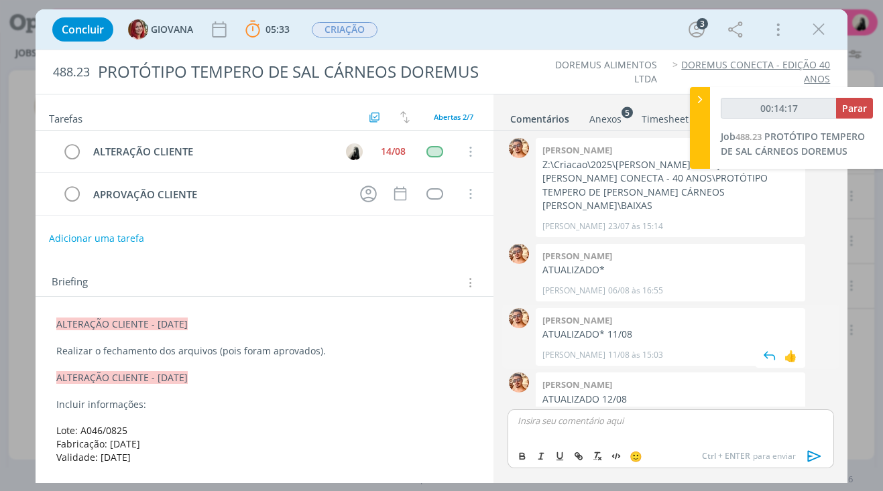
type input "00:14:18"
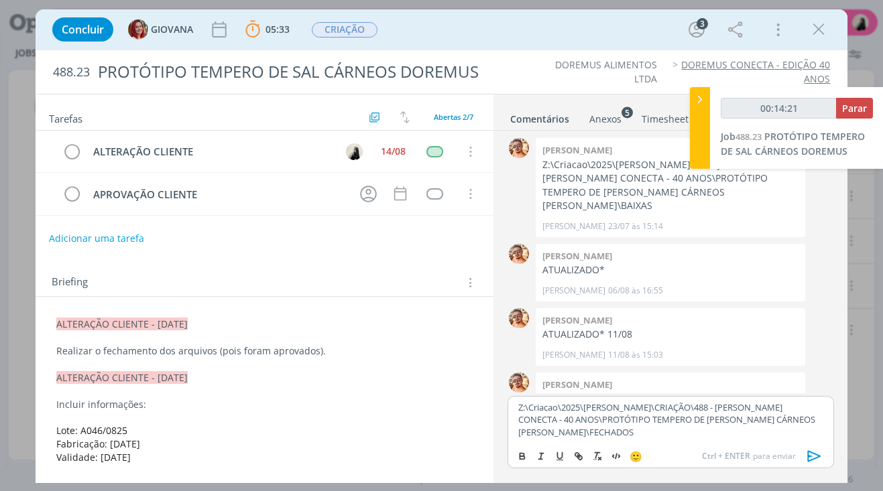
click at [812, 451] on icon "dialog" at bounding box center [815, 457] width 20 height 20
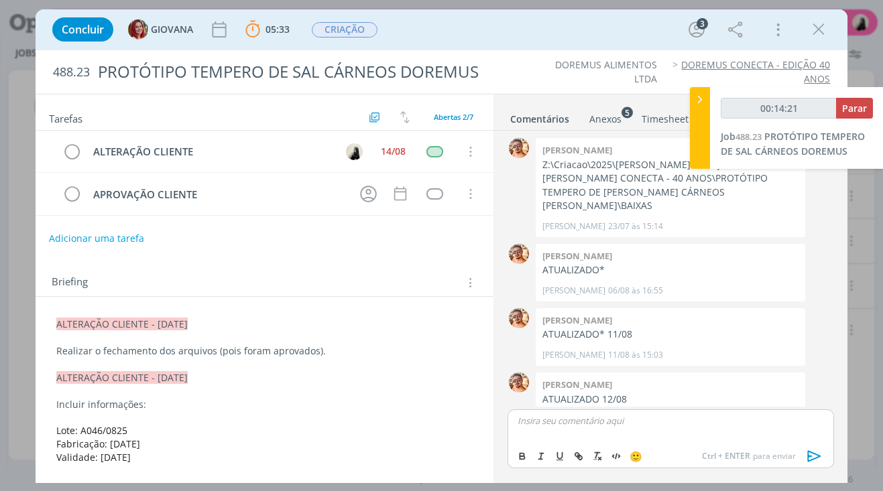
scroll to position [263, 0]
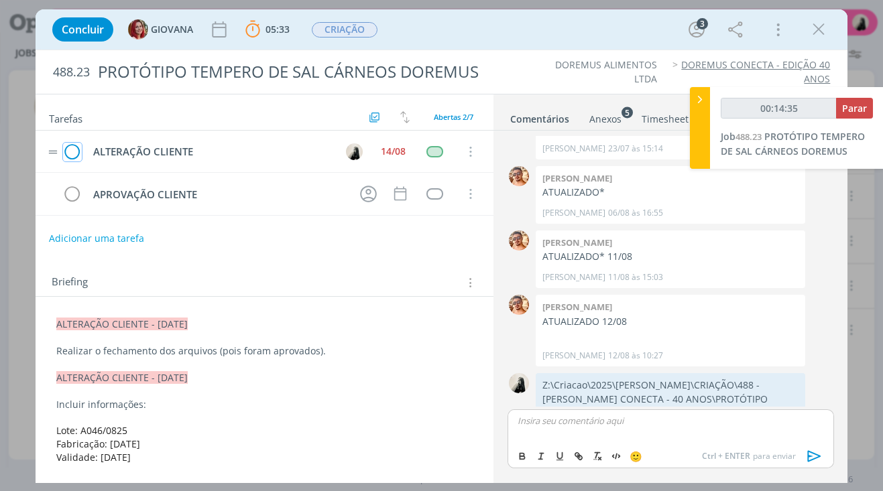
click at [72, 155] on icon "dialog" at bounding box center [72, 152] width 19 height 20
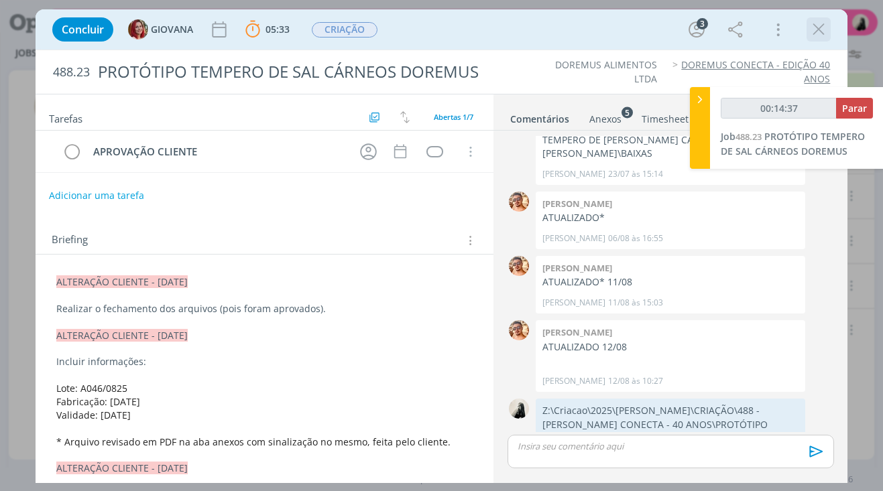
click at [813, 30] on icon "dialog" at bounding box center [819, 29] width 20 height 20
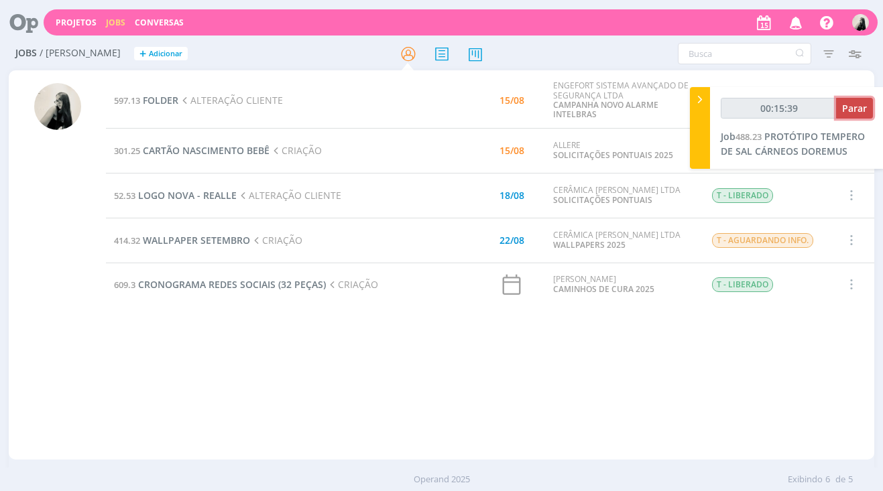
click at [861, 103] on span "Parar" at bounding box center [854, 108] width 25 height 13
type input "00:16:00"
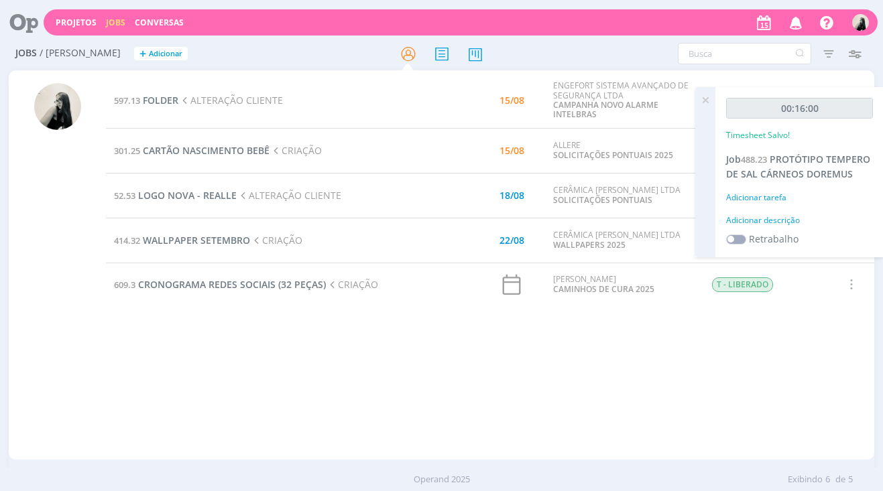
click at [162, 107] on td "597.13 FOLDER ALTERAÇÃO CLIENTE" at bounding box center [252, 100] width 292 height 55
click at [166, 103] on span "FOLDER" at bounding box center [161, 100] width 36 height 13
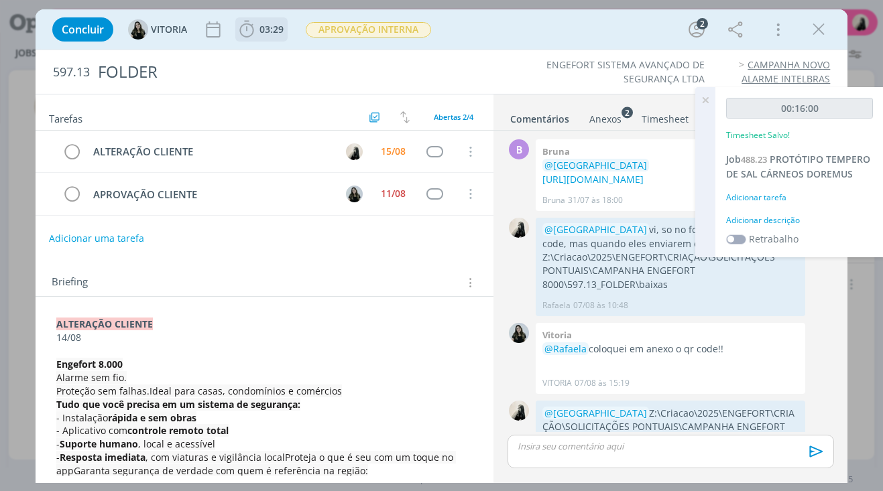
scroll to position [162, 0]
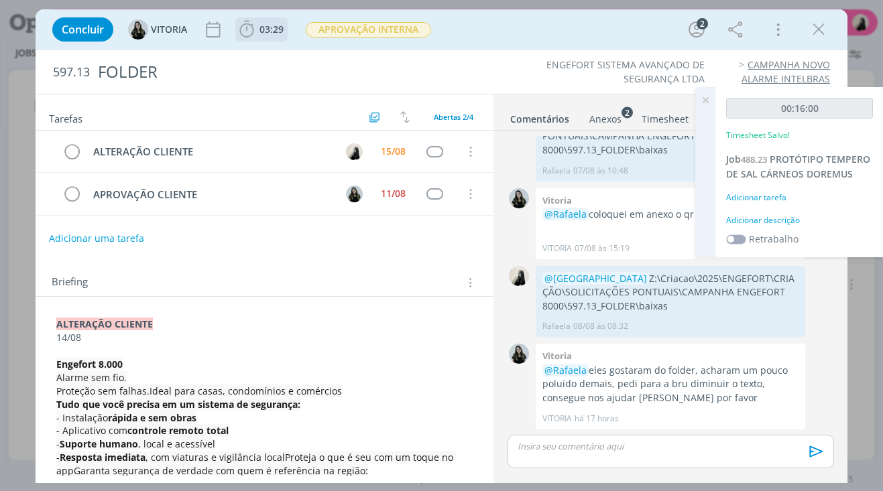
click at [241, 28] on icon "dialog" at bounding box center [247, 29] width 20 height 20
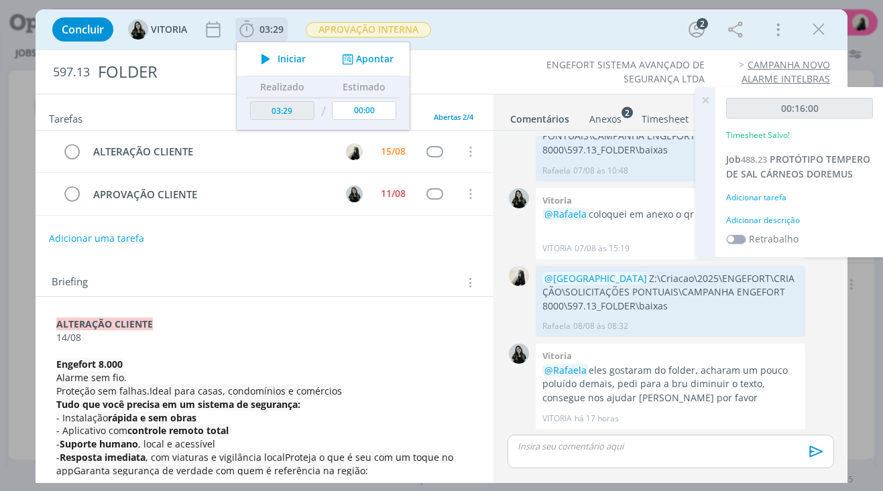
click at [263, 58] on icon "dialog" at bounding box center [265, 58] width 23 height 17
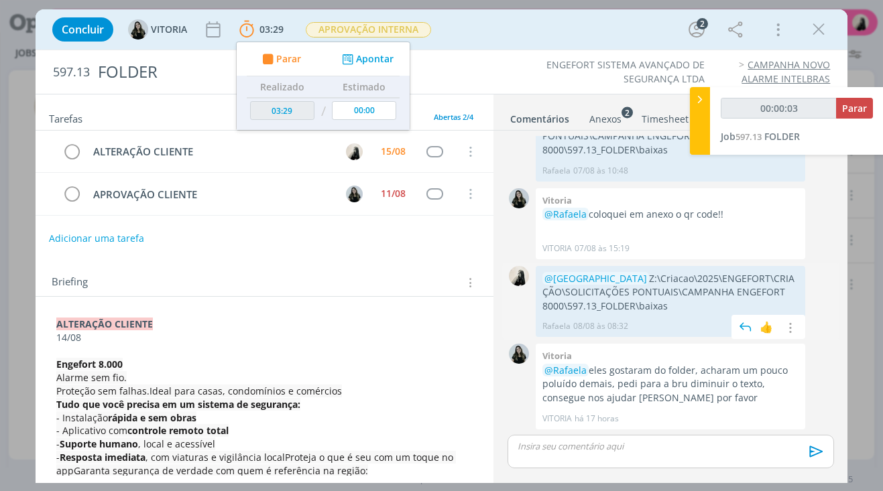
drag, startPoint x: 543, startPoint y: 279, endPoint x: 678, endPoint y: 302, distance: 137.4
click at [678, 302] on p "@[GEOGRAPHIC_DATA] Z:\Criacao\2025\ENGEFORT\CRIAÇÃO\SOLICITAÇÕES PONTUAIS\CAMPA…" at bounding box center [670, 292] width 256 height 41
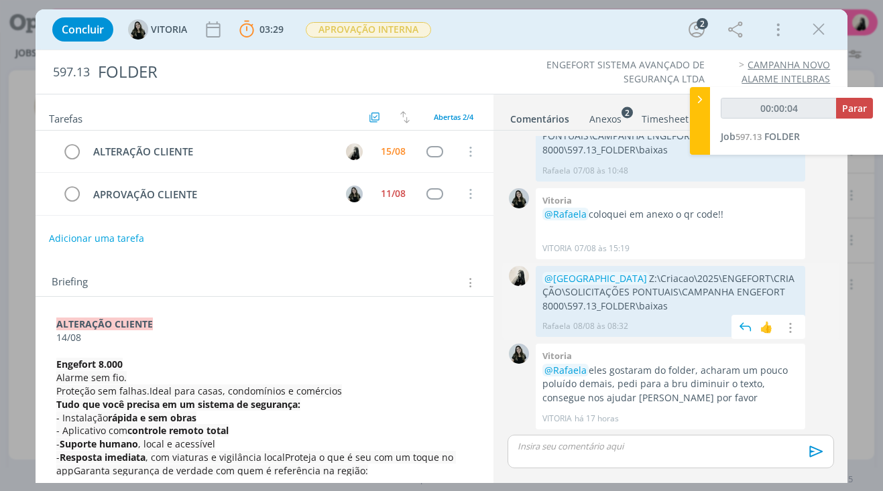
copy p "Z:\Criacao\2025\ENGEFORT\CRIAÇÃO\SOLICITAÇÕES PONTUAIS\CAMPANHA ENGEFORT 8000\5…"
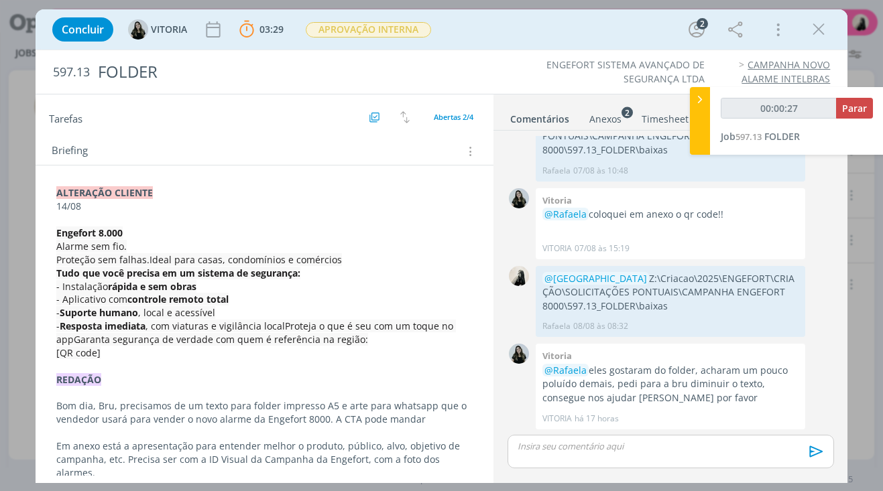
scroll to position [134, 0]
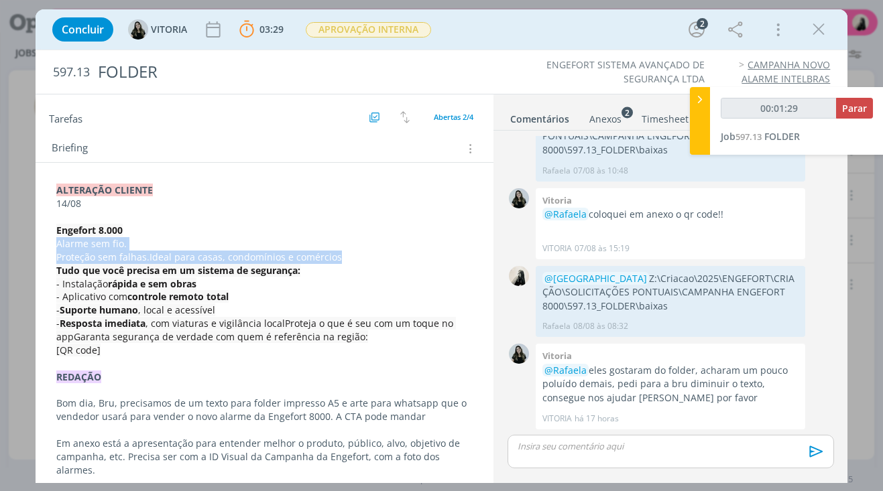
drag, startPoint x: 338, startPoint y: 255, endPoint x: 54, endPoint y: 243, distance: 283.9
click at [54, 243] on div "ALTERAÇÃO CLIENTE 14/08 Engefort 8.000 Alarme sem fio. Proteção sem falhas.Idea…" at bounding box center [264, 363] width 437 height 369
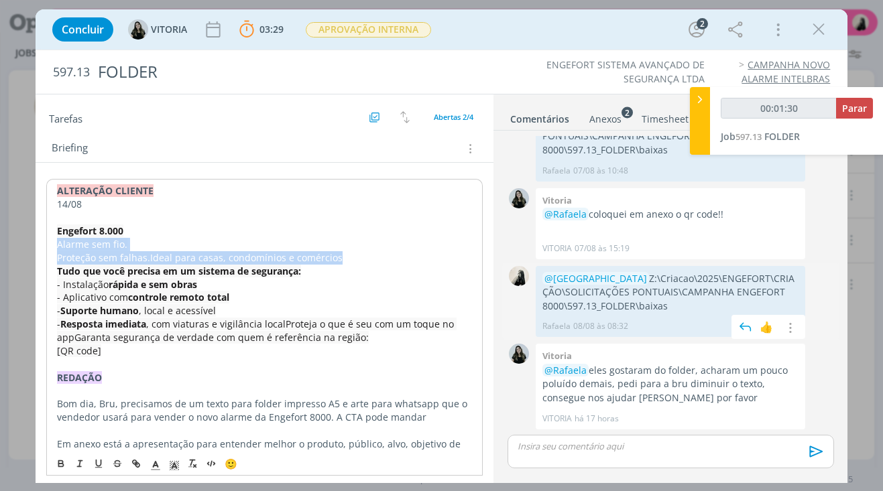
copy div "Alarme sem fio. Proteção sem falhas.Ideal para [PERSON_NAME], condomínios e com…"
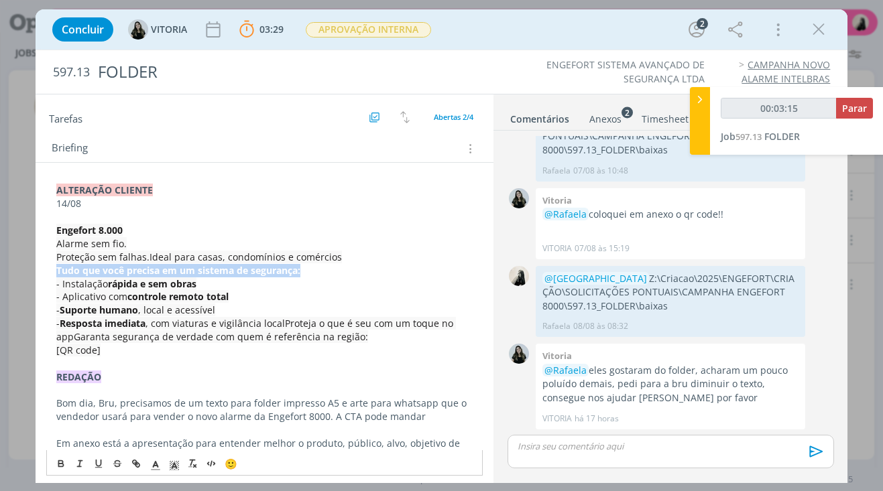
drag, startPoint x: 316, startPoint y: 270, endPoint x: 50, endPoint y: 267, distance: 266.2
click at [50, 267] on div "ALTERAÇÃO CLIENTE 14/08 Engefort 8.000 Alarme sem fio. Proteção sem falhas.Idea…" at bounding box center [264, 363] width 437 height 369
copy strong "Tudo que você precisa em um sistema de segurança:"
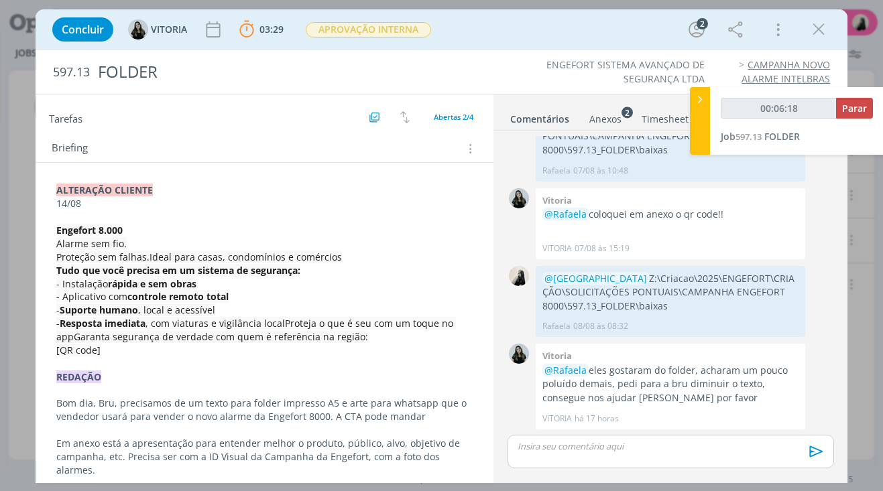
click at [284, 326] on span ", com viaturas e vigilância localProteja o que é seu com um toque no appGaranta…" at bounding box center [256, 330] width 400 height 26
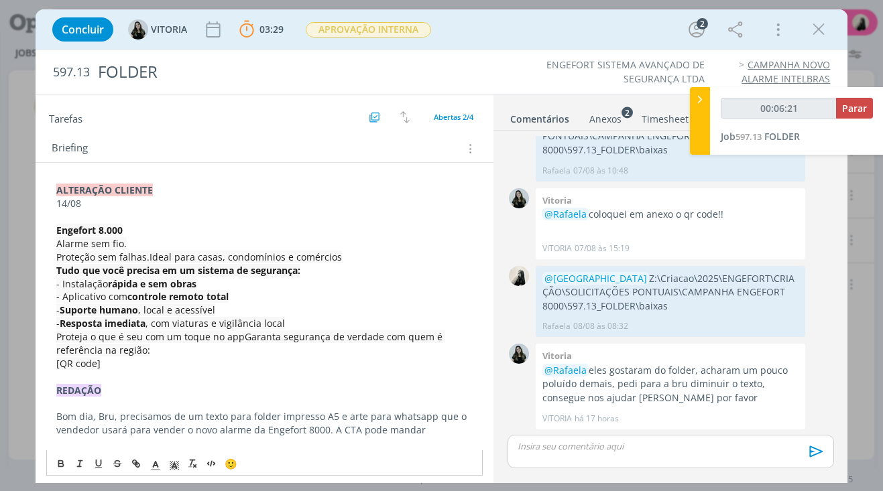
click at [237, 339] on span "﻿ Proteja o que é seu com um toque no appGaranta segurança de verdade com quem …" at bounding box center [250, 344] width 389 height 26
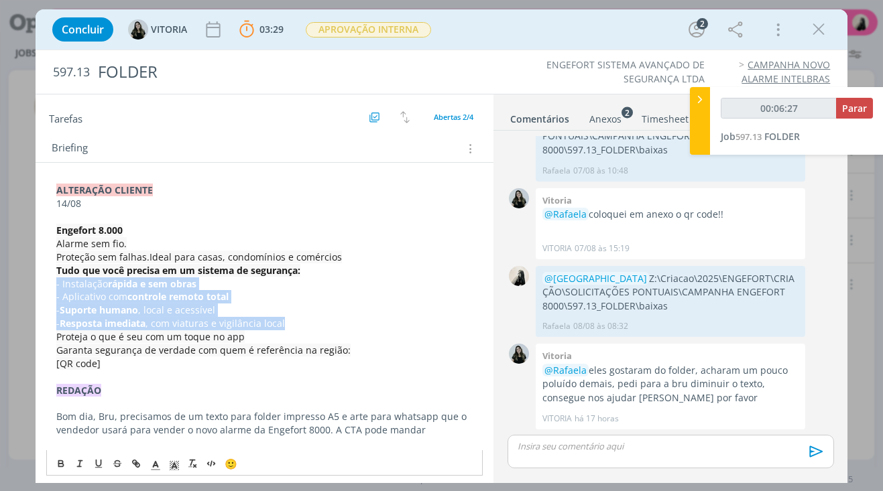
drag, startPoint x: 282, startPoint y: 322, endPoint x: 45, endPoint y: 288, distance: 239.8
click at [45, 288] on div "ALTERAÇÃO CLIENTE 14/08 Engefort 8.000 Alarme sem fio. Proteção sem falhas.Idea…" at bounding box center [265, 378] width 459 height 430
copy div "- Instalação rápida e sem obras - Aplicativo com controle remoto total - Suport…"
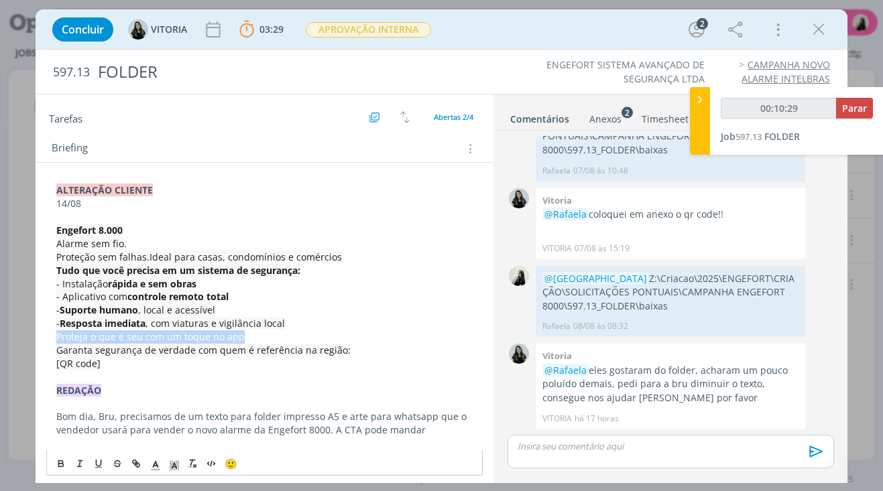
drag, startPoint x: 247, startPoint y: 337, endPoint x: 54, endPoint y: 343, distance: 193.9
click at [54, 343] on div "ALTERAÇÃO CLIENTE 14/08 Engefort 8.000 Alarme sem fio. Proteção sem falhas.Idea…" at bounding box center [264, 370] width 437 height 383
copy span "Proteja o que é seu com um toque no app"
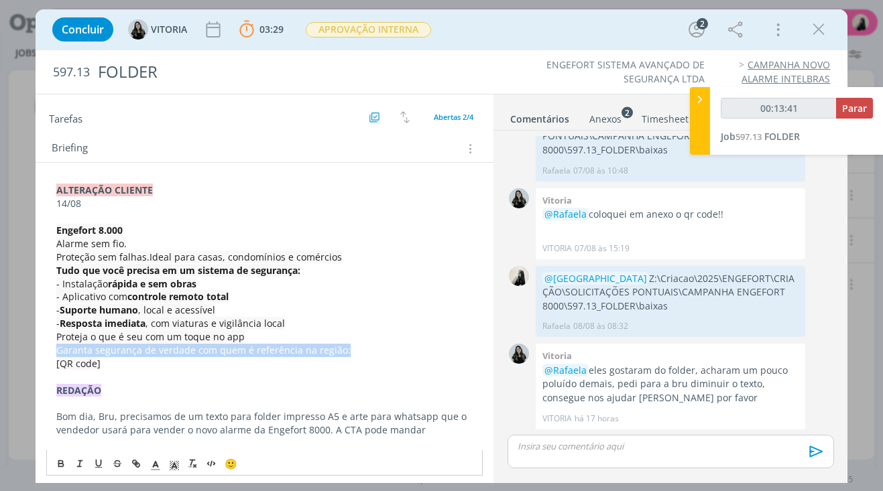
drag, startPoint x: 347, startPoint y: 351, endPoint x: 49, endPoint y: 353, distance: 297.7
click at [49, 353] on div "ALTERAÇÃO CLIENTE 14/08 Engefort 8.000 Alarme sem fio. Proteção sem falhas.Idea…" at bounding box center [264, 370] width 437 height 383
copy span "﻿ Garanta segurança de verdade com quem é referência na região:"
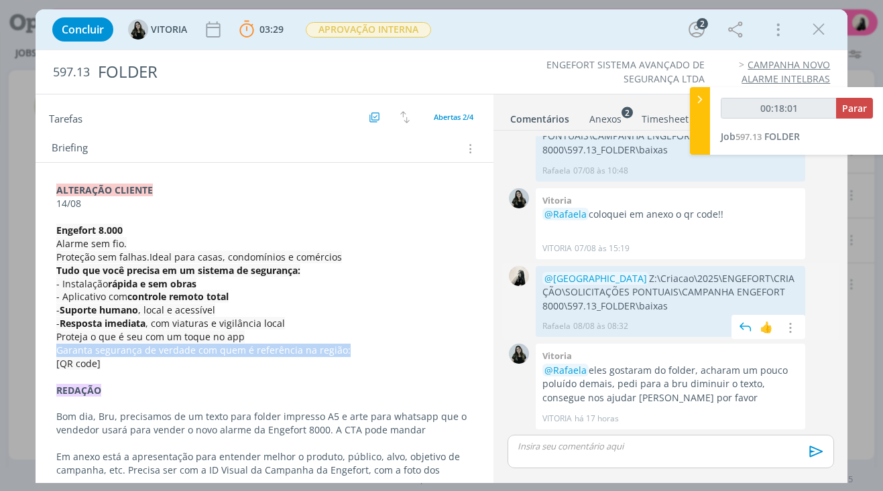
drag, startPoint x: 540, startPoint y: 280, endPoint x: 695, endPoint y: 304, distance: 157.3
click at [695, 304] on div "@[GEOGRAPHIC_DATA] Z:\Criacao\2025\ENGEFORT\CRIAÇÃO\SOLICITAÇÕES PONTUAIS\CAMPA…" at bounding box center [671, 301] width 270 height 71
copy p "Z:\Criacao\2025\ENGEFORT\CRIAÇÃO\SOLICITAÇÕES PONTUAIS\CAMPANHA ENGEFORT 8000\5…"
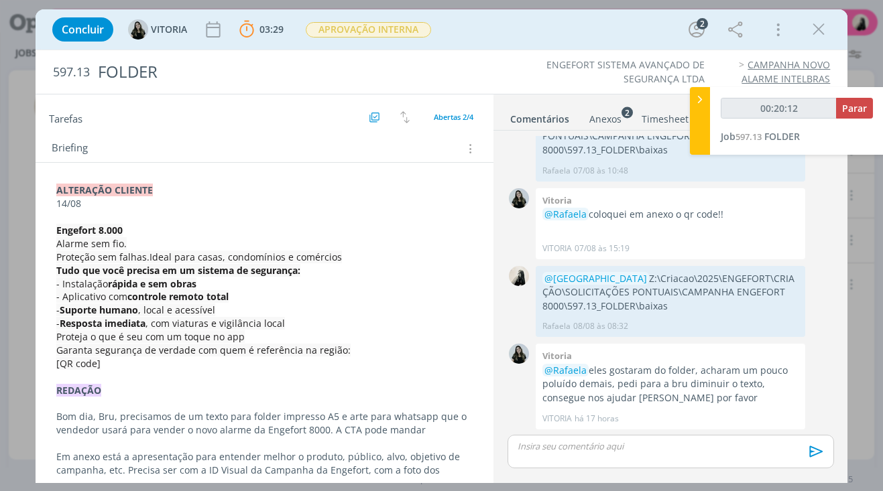
drag, startPoint x: 493, startPoint y: 308, endPoint x: 501, endPoint y: 308, distance: 8.1
drag, startPoint x: 501, startPoint y: 308, endPoint x: 669, endPoint y: 329, distance: 169.0
click at [667, 337] on div "@[GEOGRAPHIC_DATA] Z:\Criacao\2025\ENGEFORT\CRIAÇÃO\SOLICITAÇÕES PONTUAIS\CAMPA…" at bounding box center [671, 301] width 270 height 71
drag, startPoint x: 676, startPoint y: 304, endPoint x: 539, endPoint y: 280, distance: 139.4
click at [539, 280] on div "@[GEOGRAPHIC_DATA] Z:\Criacao\2025\ENGEFORT\CRIAÇÃO\SOLICITAÇÕES PONTUAIS\CAMPA…" at bounding box center [671, 301] width 270 height 71
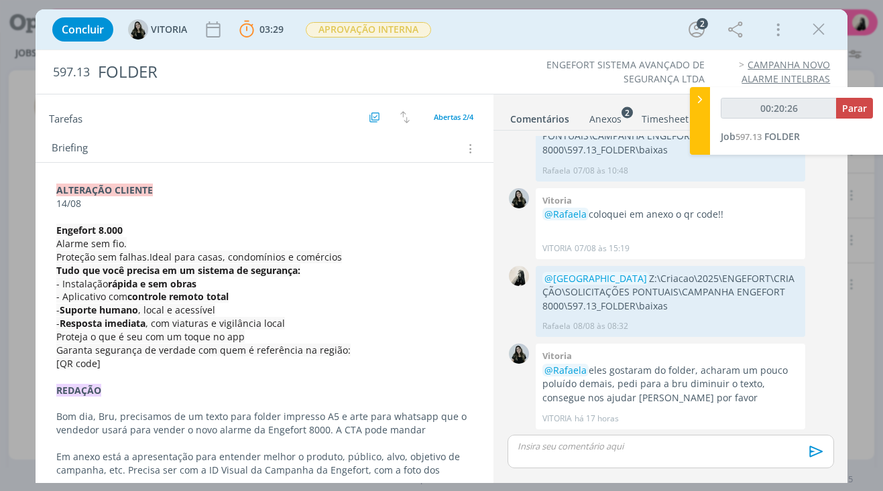
click at [599, 455] on div "dialog" at bounding box center [671, 452] width 326 height 34
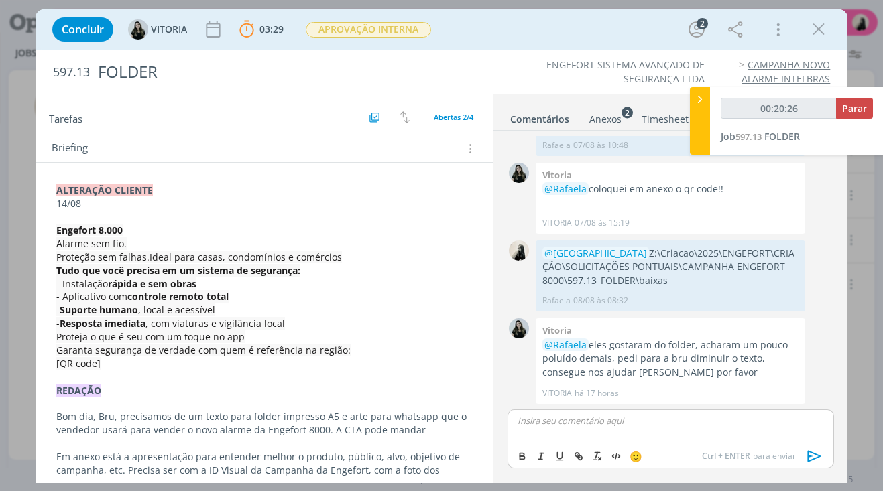
scroll to position [201, 0]
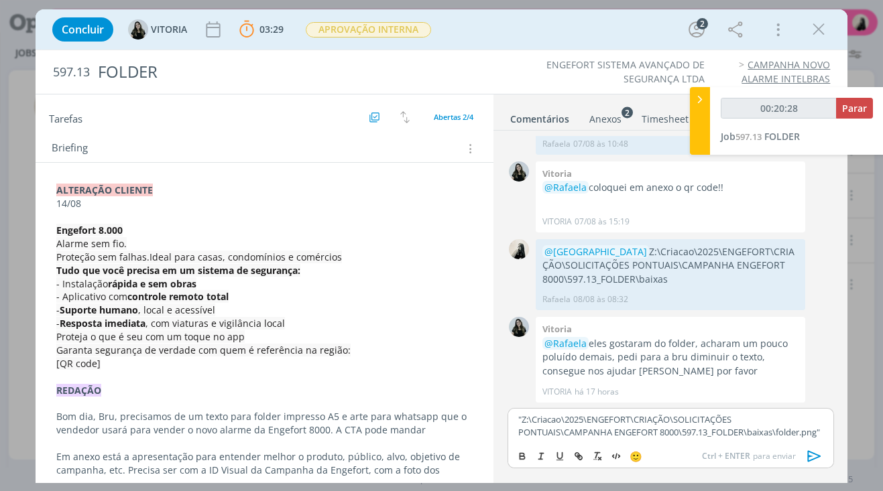
click at [823, 456] on icon "dialog" at bounding box center [815, 457] width 20 height 20
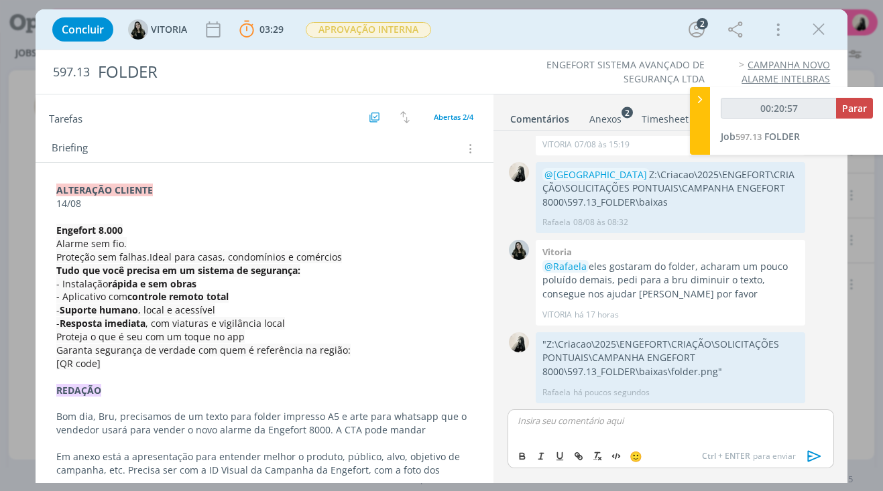
scroll to position [0, 0]
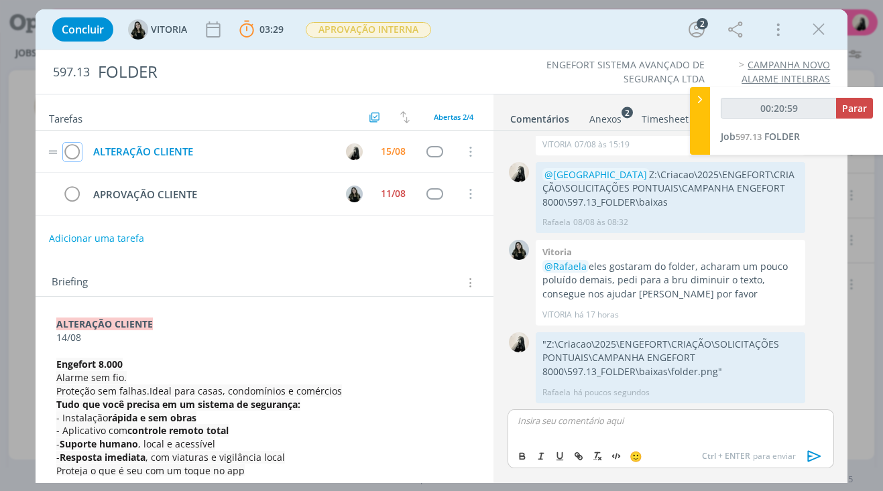
drag, startPoint x: 69, startPoint y: 153, endPoint x: 88, endPoint y: 153, distance: 19.4
click at [69, 153] on icon "dialog" at bounding box center [72, 152] width 19 height 20
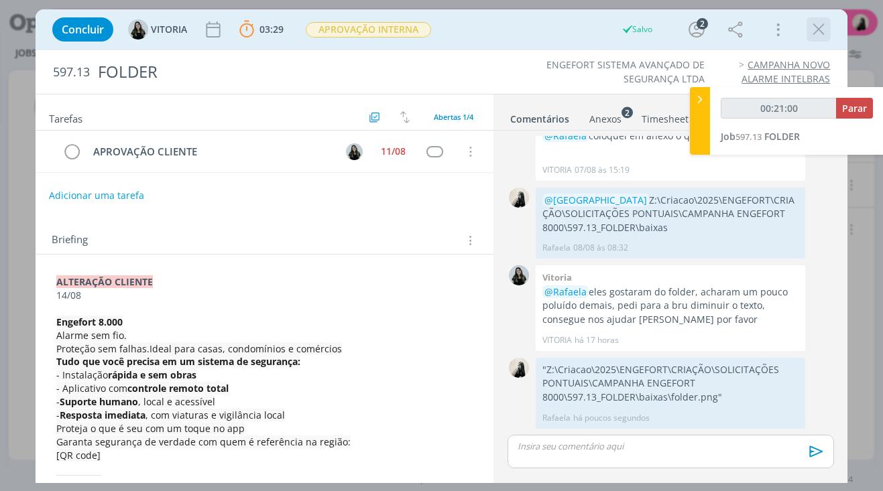
click at [821, 36] on icon "dialog" at bounding box center [819, 29] width 20 height 20
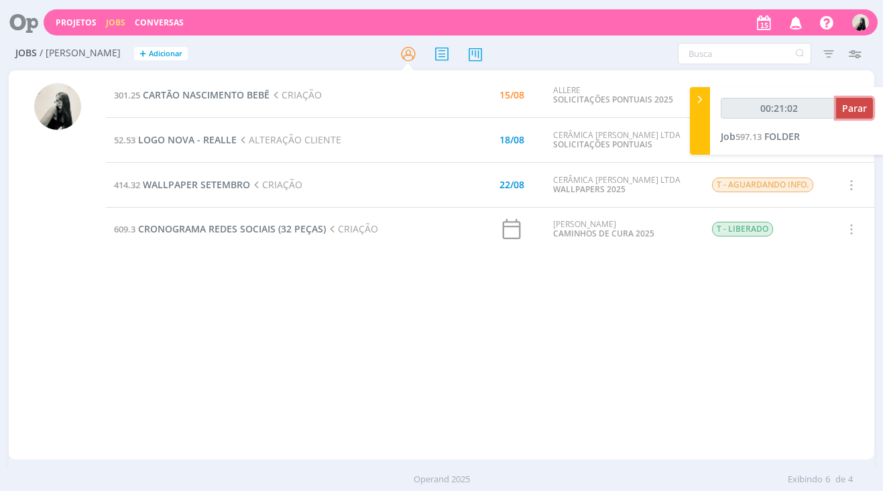
click at [869, 115] on button "Parar" at bounding box center [854, 108] width 37 height 21
type input "00:22:00"
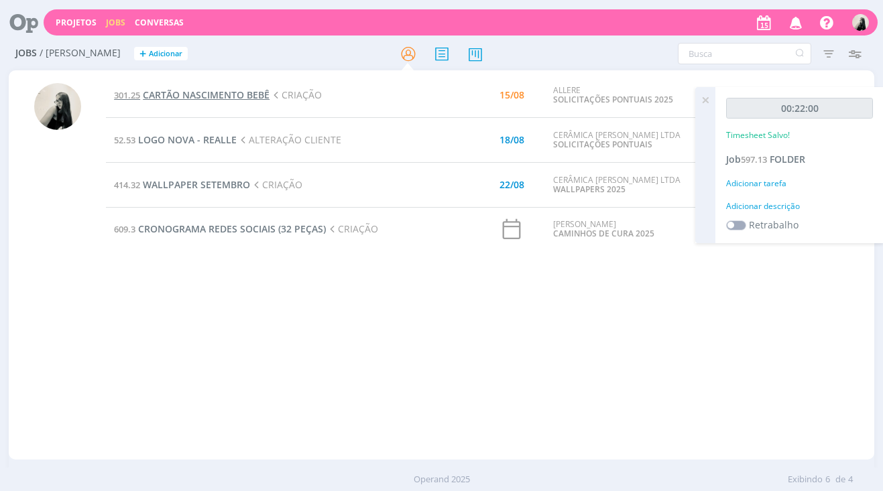
click at [219, 99] on span "CARTÃO NASCIMENTO BEBÊ" at bounding box center [206, 94] width 127 height 13
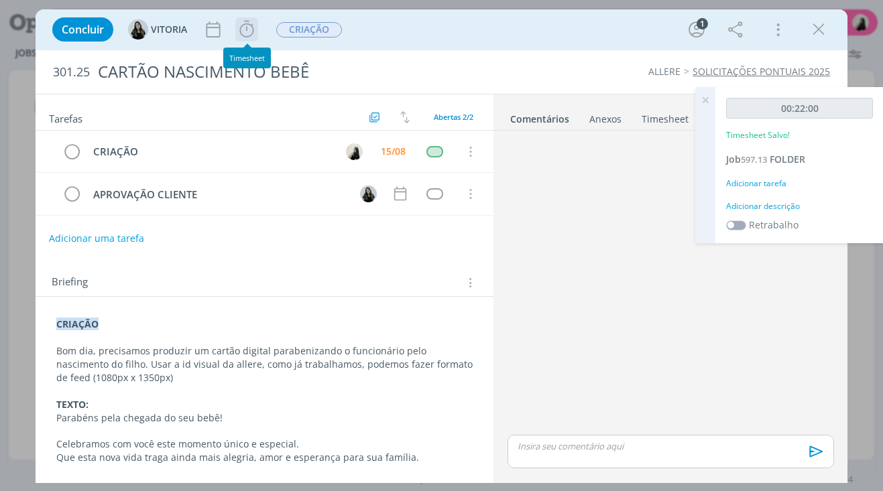
click at [237, 36] on icon "dialog" at bounding box center [247, 29] width 20 height 20
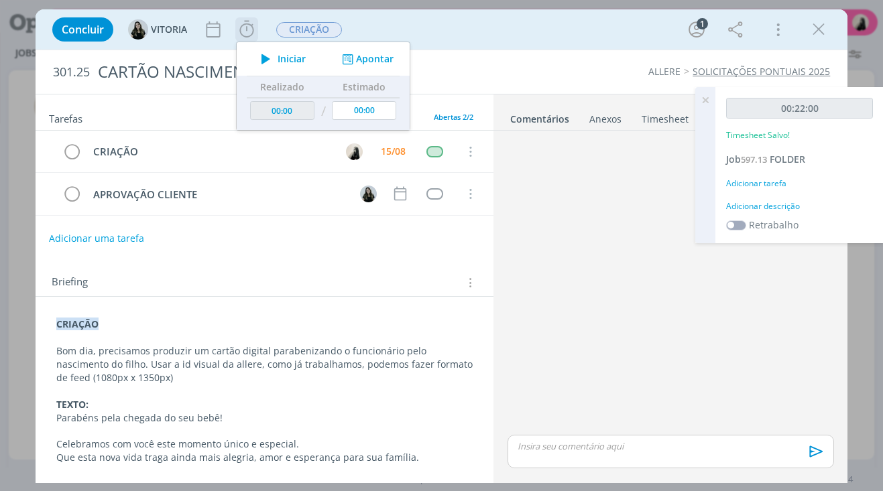
click at [286, 58] on span "Iniciar" at bounding box center [292, 58] width 28 height 9
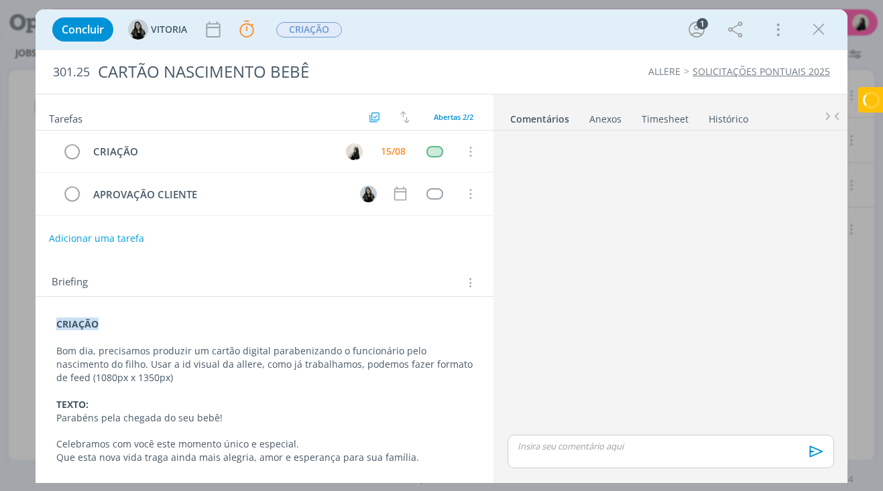
click at [318, 396] on p "dialog" at bounding box center [264, 391] width 417 height 13
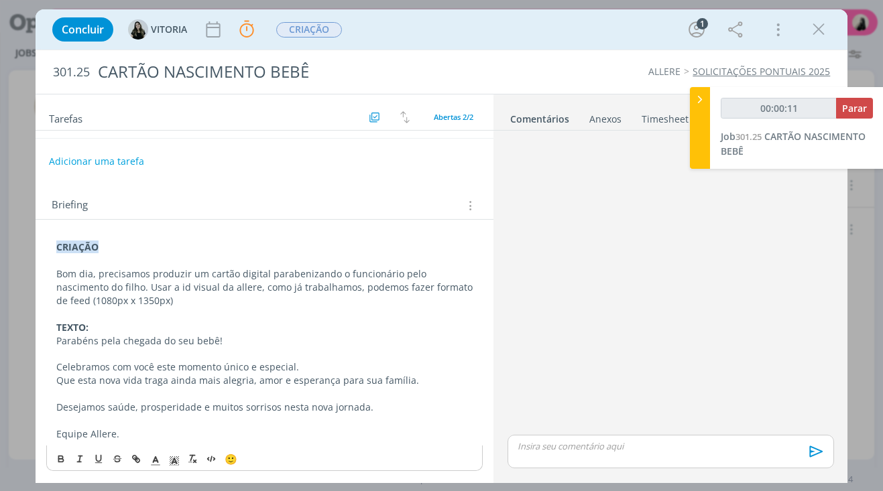
scroll to position [77, 0]
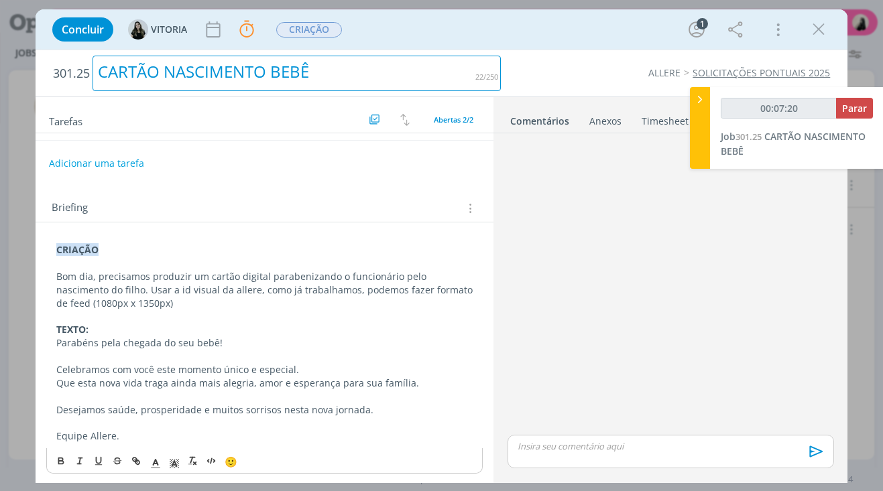
click at [332, 70] on div "CARTÃO NASCIMENTO BEBÊ" at bounding box center [297, 74] width 408 height 36
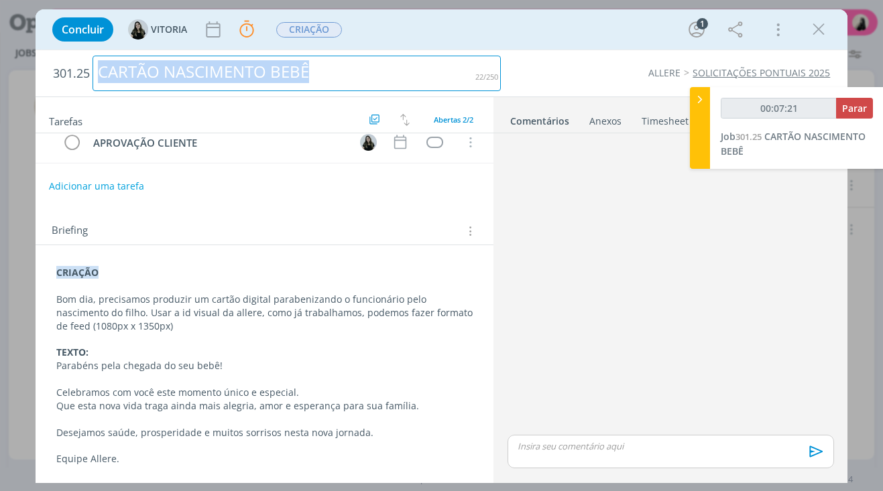
drag, startPoint x: 339, startPoint y: 75, endPoint x: -1, endPoint y: 80, distance: 339.9
click at [0, 80] on html "Projetos Jobs Conversas Notificações GIOVANA envolveu você no Job 488.23 : PROT…" at bounding box center [441, 245] width 883 height 491
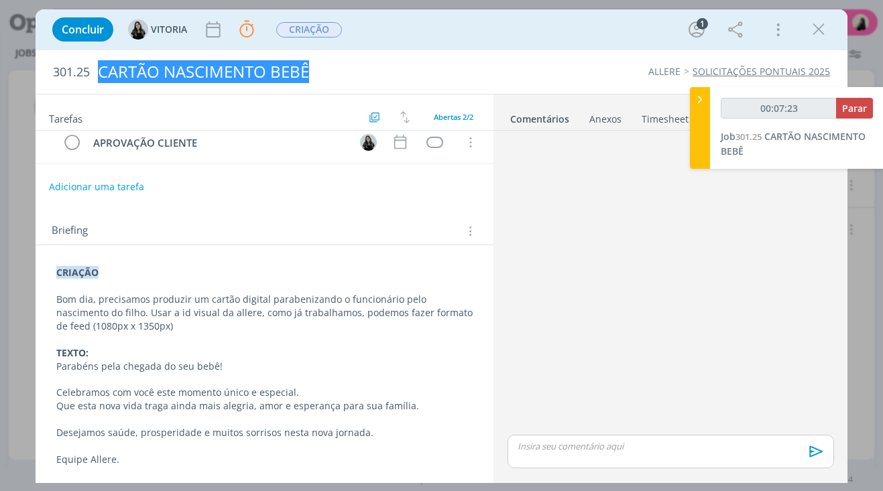
scroll to position [52, 0]
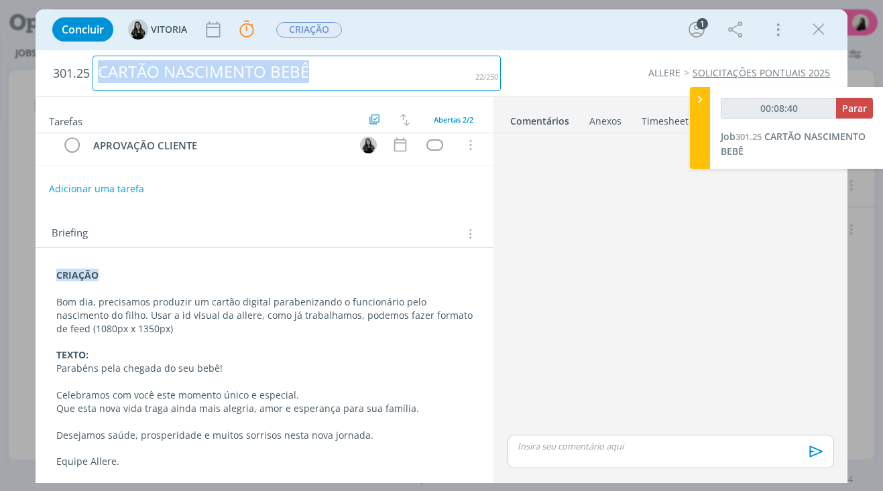
click at [286, 74] on div "CARTÃO NASCIMENTO BEBÊ" at bounding box center [297, 74] width 408 height 36
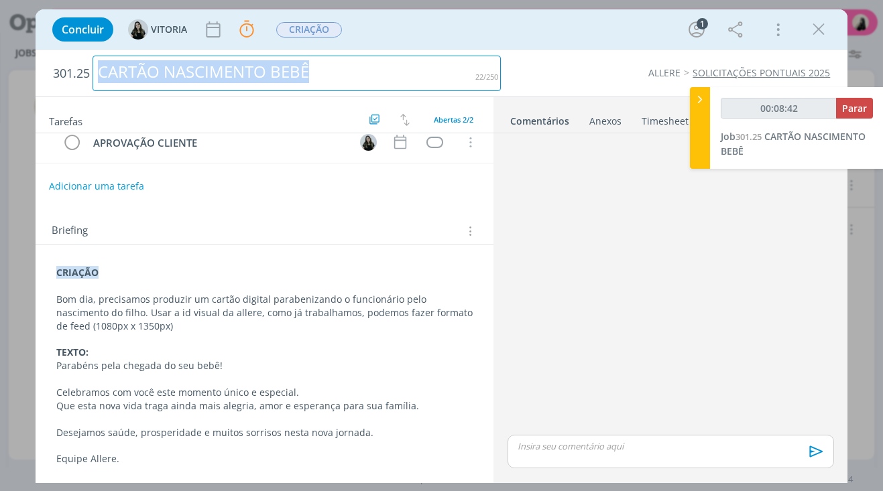
drag, startPoint x: 331, startPoint y: 67, endPoint x: 98, endPoint y: 75, distance: 232.8
click at [98, 75] on div "CARTÃO NASCIMENTO BEBÊ" at bounding box center [297, 74] width 408 height 36
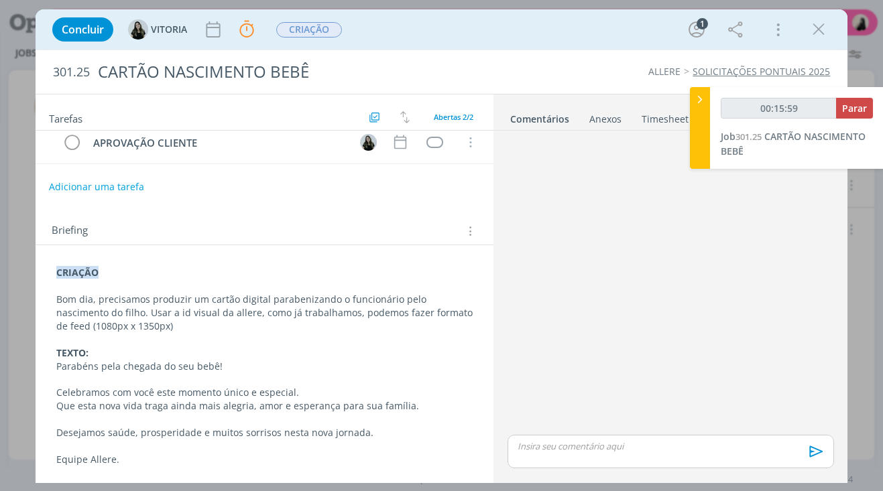
click at [363, 420] on p "dialog" at bounding box center [264, 419] width 417 height 13
click at [288, 333] on p "dialog" at bounding box center [264, 339] width 417 height 13
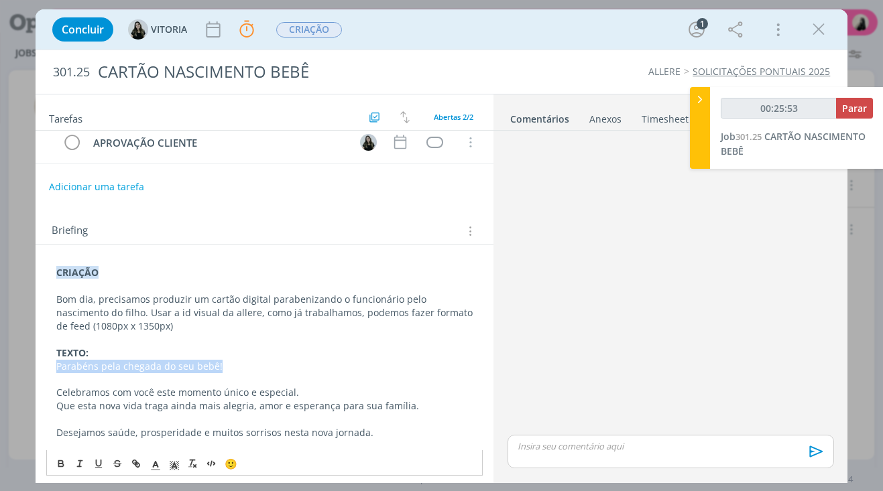
drag, startPoint x: 230, startPoint y: 366, endPoint x: 51, endPoint y: 367, distance: 179.0
click at [51, 367] on div "CRIAÇÃO Bom dia, precisamos produzir um cartão digital parabenizando o funcioná…" at bounding box center [264, 365] width 437 height 209
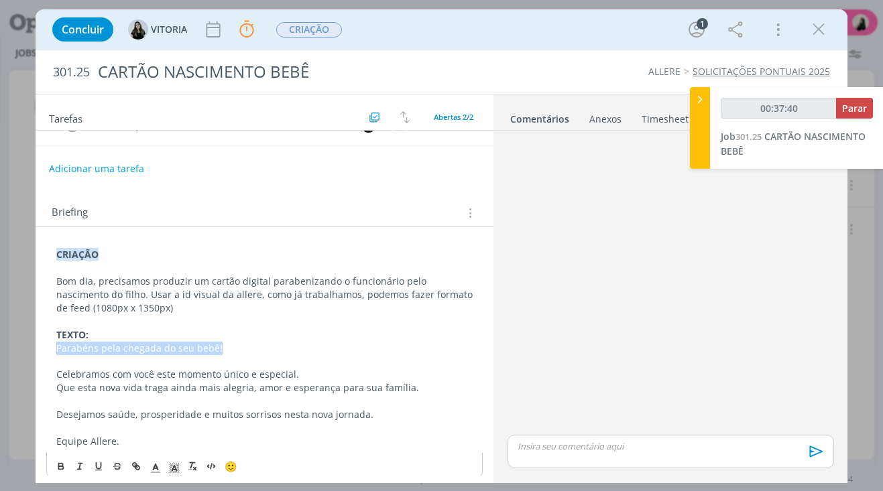
scroll to position [77, 0]
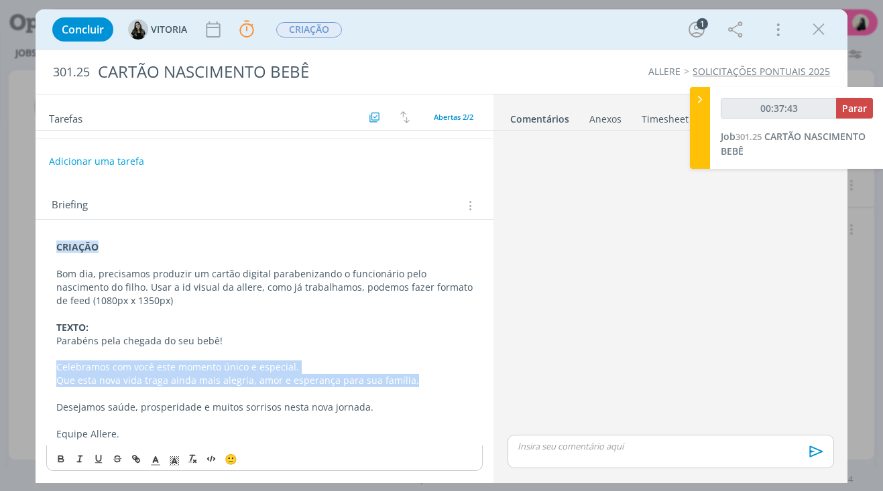
drag, startPoint x: 410, startPoint y: 383, endPoint x: 38, endPoint y: 365, distance: 373.2
click at [38, 365] on div "CRIAÇÃO Bom dia, precisamos produzir um cartão digital parabenizando o funcioná…" at bounding box center [265, 348] width 459 height 256
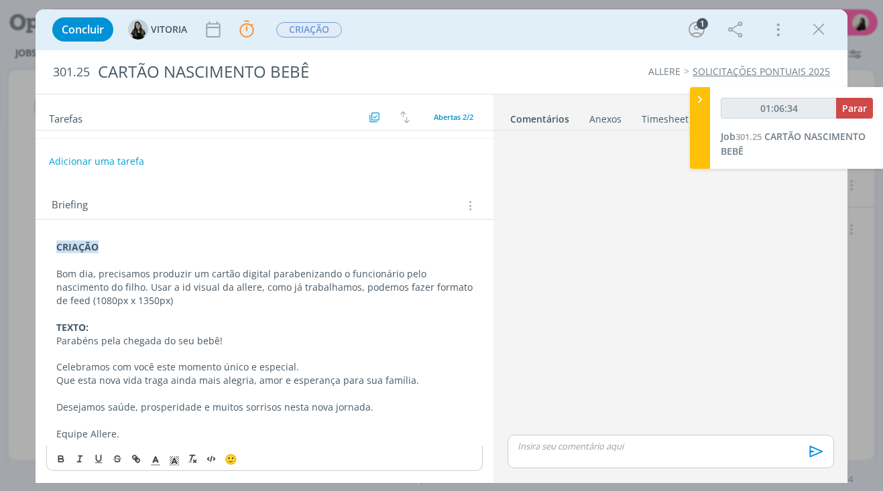
click at [806, 29] on div "Concluir [GEOGRAPHIC_DATA] Parar Apontar Data * [DATE] Horas * 00:00 Tarefa Sel…" at bounding box center [442, 29] width 792 height 32
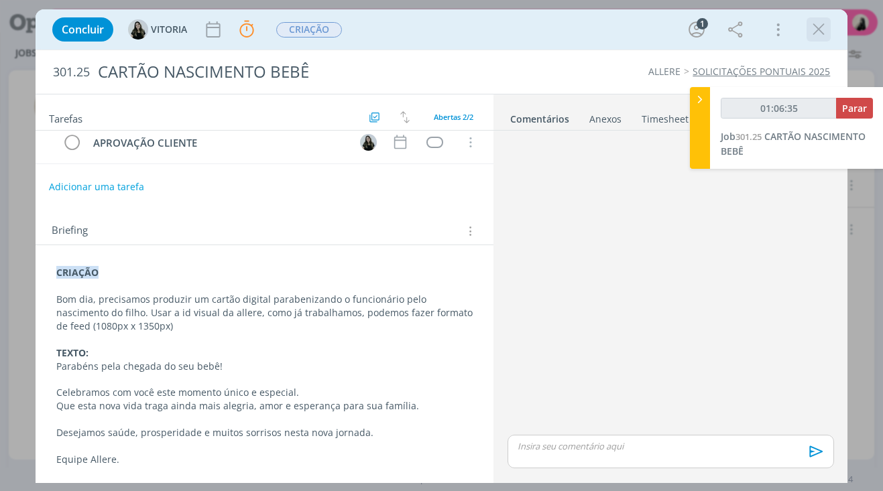
click at [811, 31] on icon "dialog" at bounding box center [819, 29] width 20 height 20
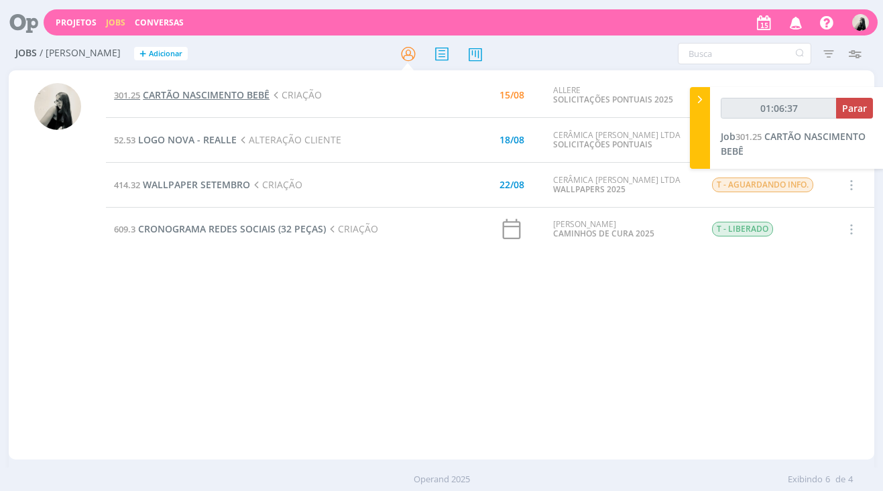
click at [240, 95] on span "CARTÃO NASCIMENTO BEBÊ" at bounding box center [206, 94] width 127 height 13
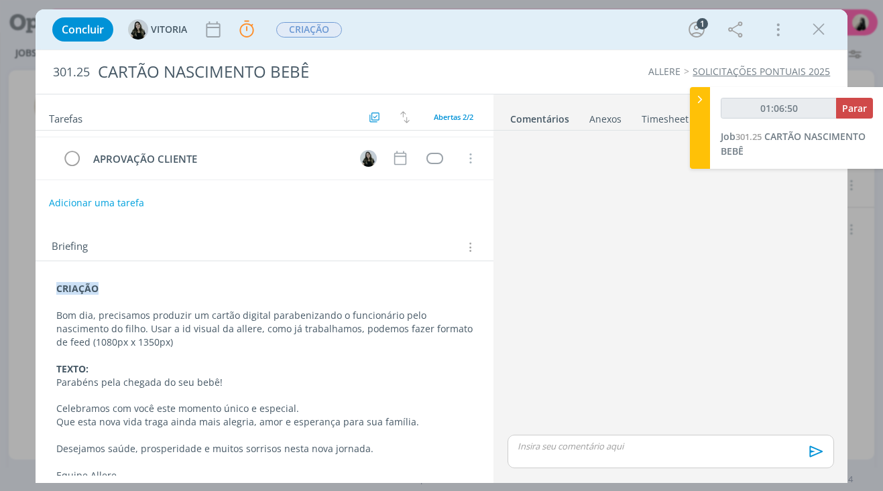
scroll to position [52, 0]
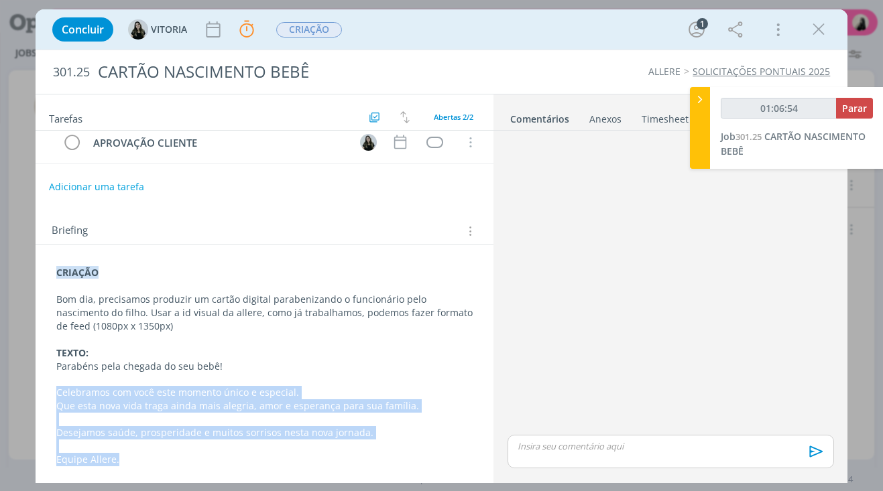
drag, startPoint x: 55, startPoint y: 390, endPoint x: 369, endPoint y: 459, distance: 321.8
click at [369, 459] on div "CRIAÇÃO Bom dia, precisamos produzir um cartão digital parabenizando o funcioná…" at bounding box center [264, 365] width 437 height 209
click at [845, 111] on span "Parar" at bounding box center [854, 108] width 25 height 13
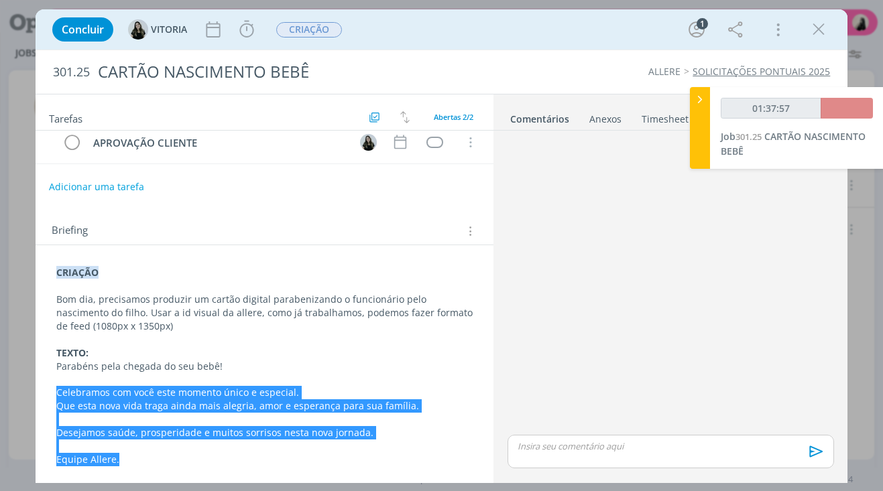
type input "01:38:00"
